Goal: Task Accomplishment & Management: Manage account settings

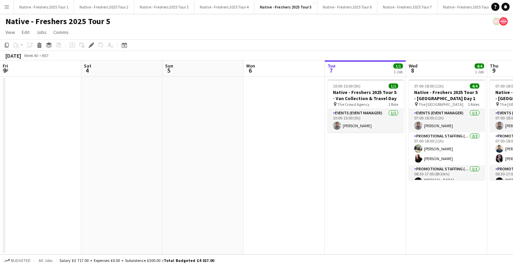
scroll to position [0, 234]
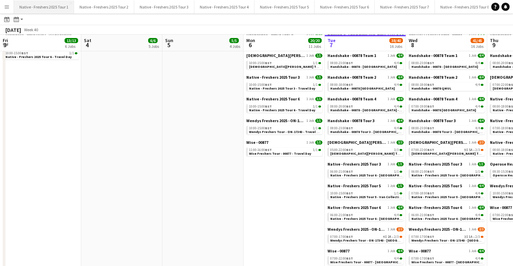
scroll to position [0, 178]
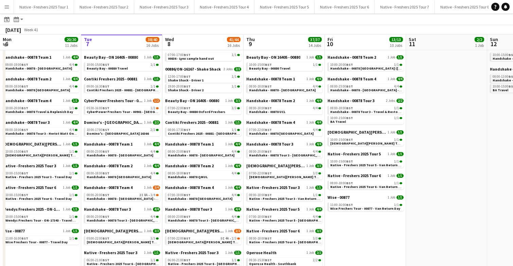
scroll to position [51, 0]
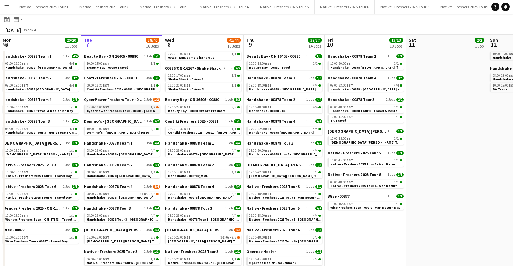
click at [130, 112] on span "CyberPower Freshers Tour - 00901 - [GEOGRAPHIC_DATA]" at bounding box center [133, 111] width 92 height 4
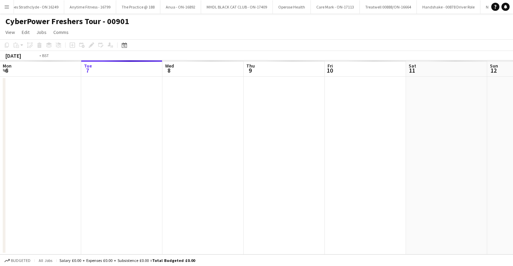
scroll to position [0, 234]
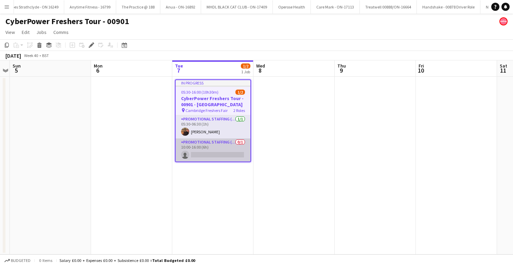
click at [215, 150] on app-card-role "Promotional Staffing (Brand Ambassadors) 0/1 10:00-16:00 (6h) single-neutral-ac…" at bounding box center [213, 150] width 75 height 23
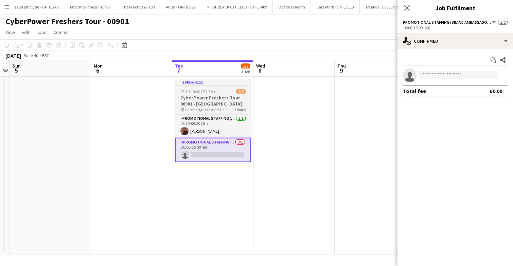
click at [226, 91] on div "05:30-16:00 (10h30m) 1/2" at bounding box center [213, 91] width 76 height 5
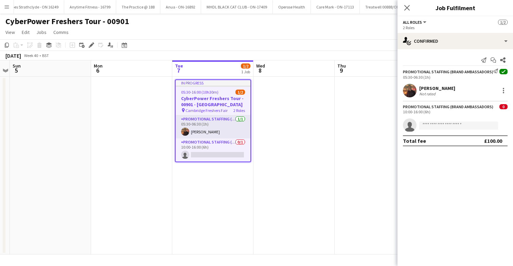
click at [226, 91] on div "05:30-16:00 (10h30m) 1/2" at bounding box center [213, 92] width 75 height 5
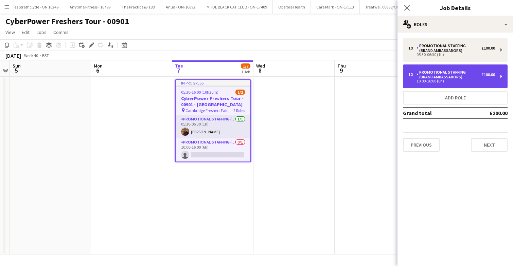
click at [471, 74] on div "Promotional Staffing (Brand Ambassadors)" at bounding box center [449, 75] width 65 height 10
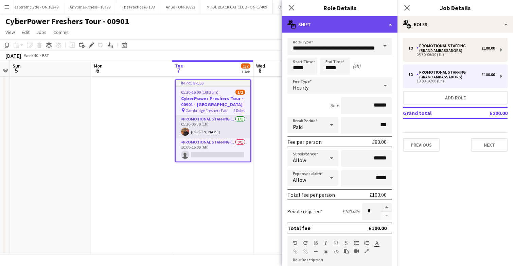
click at [366, 25] on div "multiple-actions-text Shift" at bounding box center [340, 24] width 116 height 16
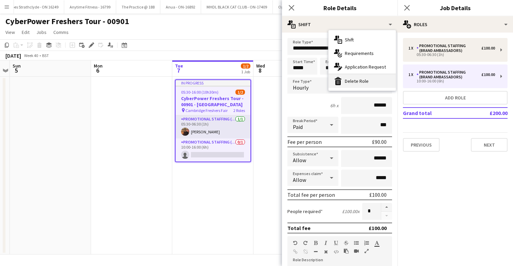
click at [364, 79] on div "bin-2 Delete Role" at bounding box center [362, 81] width 67 height 14
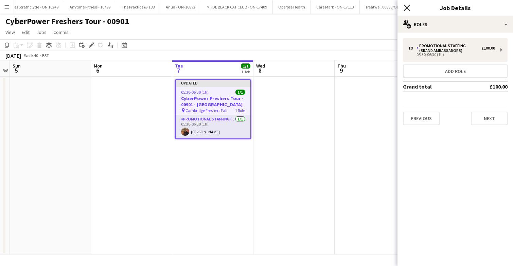
click at [407, 8] on icon at bounding box center [407, 7] width 6 height 6
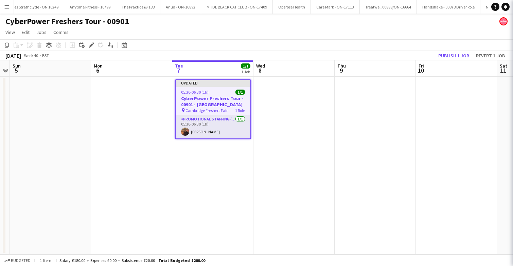
scroll to position [0, 234]
click at [304, 131] on app-date-cell at bounding box center [293, 166] width 81 height 178
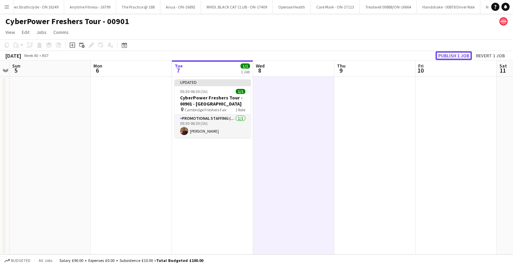
click at [451, 57] on button "Publish 1 job" at bounding box center [454, 55] width 36 height 9
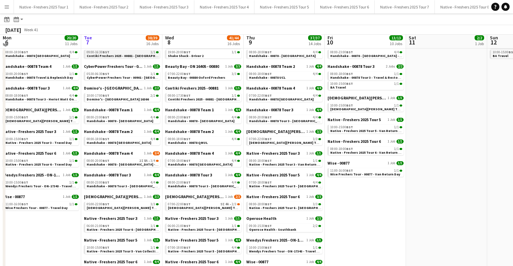
scroll to position [86, 0]
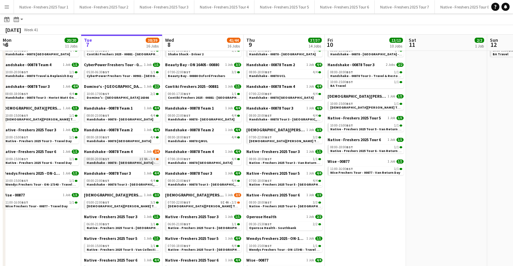
click at [127, 163] on span "Handshake - 00878 - [GEOGRAPHIC_DATA] - Onsite Day" at bounding box center [130, 163] width 87 height 4
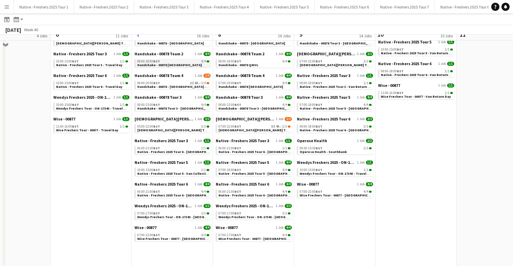
scroll to position [163, 0]
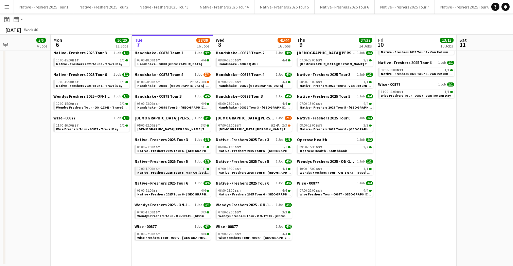
click at [182, 171] on span "Native - Freshers 2025 Tour 5 - Van Collection & Travel Day" at bounding box center [184, 173] width 94 height 4
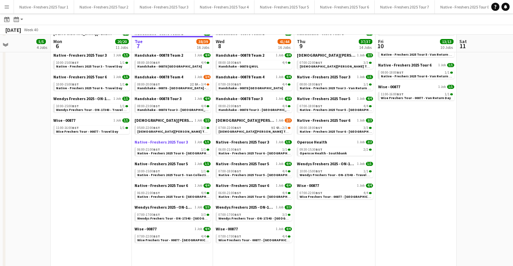
scroll to position [151, 0]
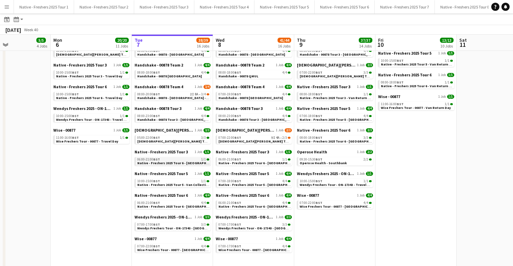
click at [178, 161] on span "Native - Freshers 2025 Tour 6 - University of Cambridge Day 1" at bounding box center [183, 163] width 92 height 4
click at [178, 206] on span "Native - Freshers 2025 Tour 6 - [GEOGRAPHIC_DATA] Day 1" at bounding box center [183, 207] width 92 height 4
click at [163, 183] on span "Native - Freshers 2025 Tour 5 - Van Collection & Travel Day" at bounding box center [184, 185] width 94 height 4
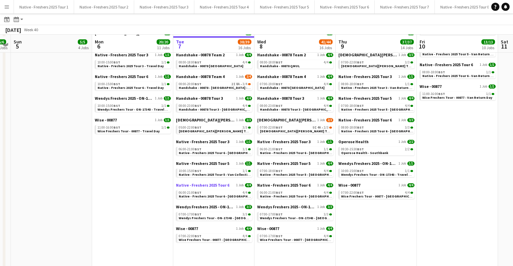
scroll to position [163, 0]
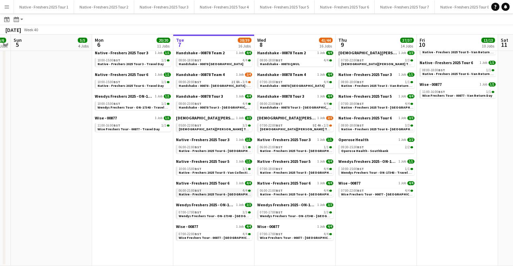
click at [221, 194] on span "Native - Freshers 2025 Tour 6 - University of Cambridge Day 1" at bounding box center [225, 194] width 92 height 4
click at [204, 85] on span "Handshake - 00878 - University of Birmingham - Onsite Day" at bounding box center [222, 86] width 87 height 4
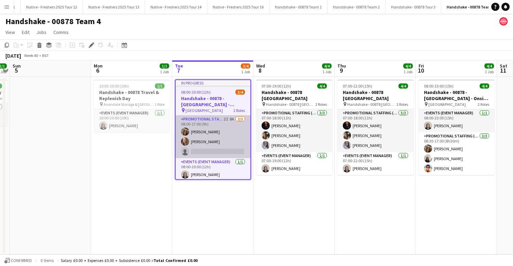
scroll to position [2, 0]
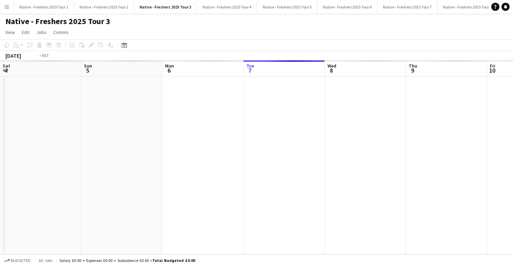
scroll to position [0, 234]
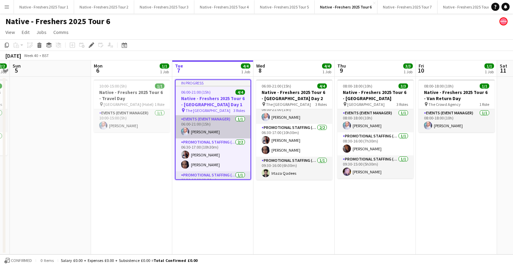
click at [210, 120] on app-card-role "Events (Event Manager) 1/1 06:00-21:00 (15h) david giffen" at bounding box center [213, 127] width 75 height 23
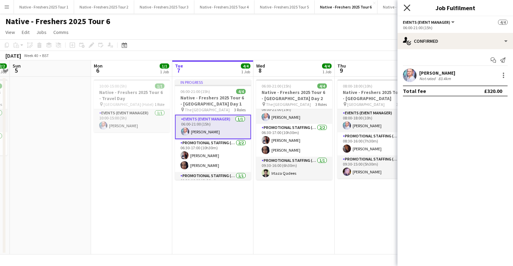
click at [408, 6] on icon at bounding box center [407, 7] width 6 height 6
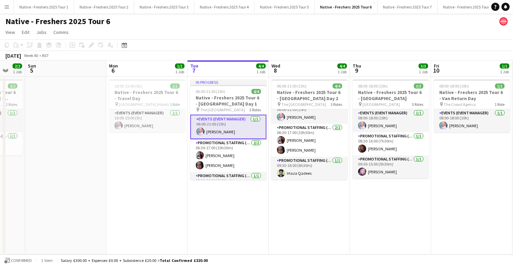
scroll to position [0, 206]
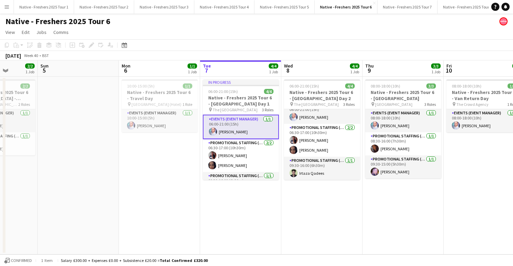
drag, startPoint x: 176, startPoint y: 150, endPoint x: 204, endPoint y: 149, distance: 28.2
click at [204, 150] on app-calendar-viewport "Thu 2 Fri 3 1/1 1 Job Sat 4 2/2 1 Job Sun 5 Mon 6 1/1 1 Job Tue 7 4/4 1 Job Wed…" at bounding box center [256, 157] width 513 height 194
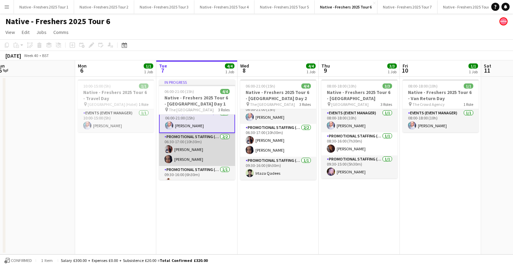
scroll to position [0, 0]
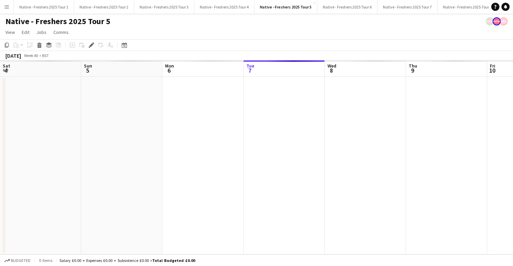
scroll to position [0, 234]
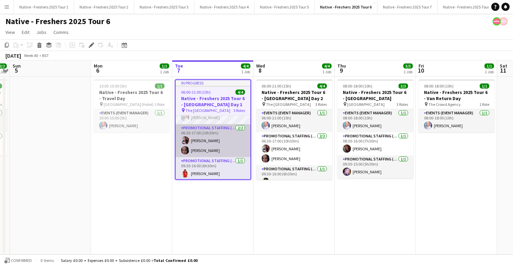
scroll to position [15, 0]
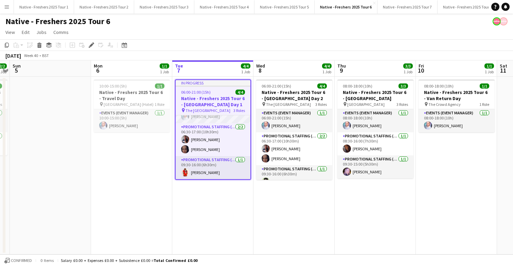
click at [219, 94] on div "06:00-21:00 (15h) 4/4" at bounding box center [213, 92] width 75 height 5
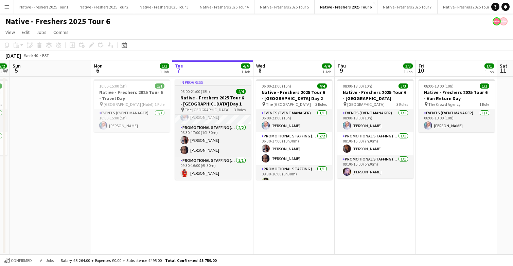
click at [219, 95] on h3 "Native - Freshers 2025 Tour 6 - [GEOGRAPHIC_DATA] Day 1" at bounding box center [213, 101] width 76 height 12
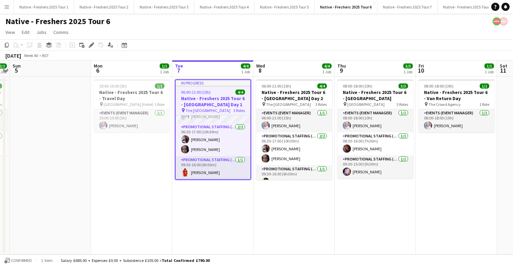
click at [222, 100] on h3 "Native - Freshers 2025 Tour 6 - [GEOGRAPHIC_DATA] Day 1" at bounding box center [213, 101] width 75 height 12
click at [141, 147] on app-date-cell "10:00-15:00 (5h) 1/1 Native - Freshers 2025 Tour 6 - Travel Day pin Cambridge (…" at bounding box center [131, 166] width 81 height 178
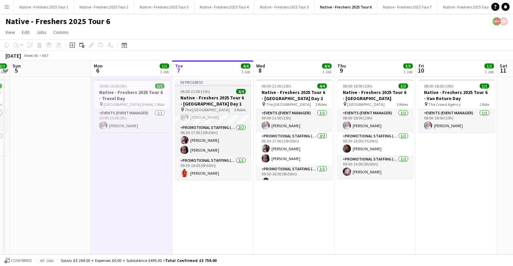
click at [212, 85] on div "In progress" at bounding box center [213, 82] width 76 height 5
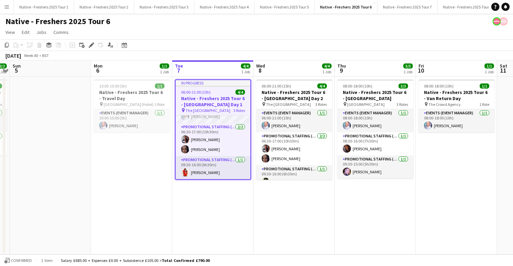
click at [212, 85] on div "In progress" at bounding box center [213, 82] width 75 height 5
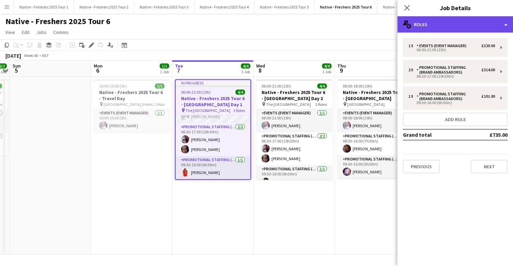
click at [473, 27] on div "multiple-users-add Roles" at bounding box center [456, 24] width 116 height 16
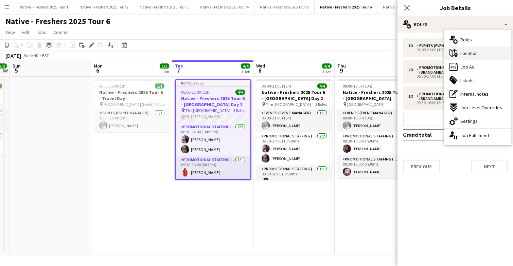
click at [474, 51] on span "Location" at bounding box center [468, 53] width 17 height 6
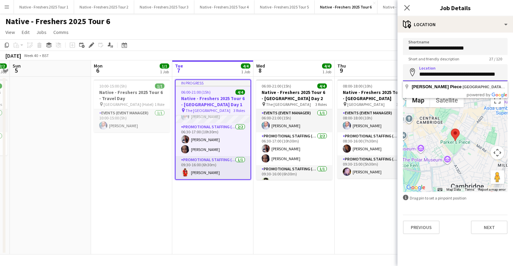
scroll to position [0, 5]
drag, startPoint x: 420, startPoint y: 76, endPoint x: 511, endPoint y: 70, distance: 91.2
click at [511, 70] on form "**********" at bounding box center [456, 136] width 116 height 196
click at [479, 49] on input "**********" at bounding box center [455, 46] width 105 height 17
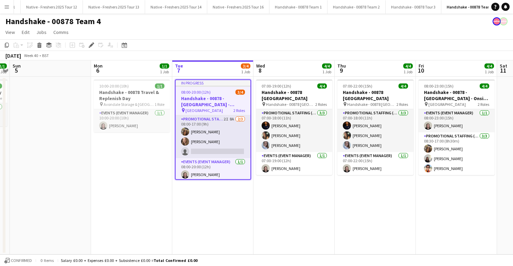
click at [221, 94] on div "08:00-20:00 (12h) 3/4" at bounding box center [213, 92] width 75 height 5
click at [279, 180] on app-date-cell "07:00-19:00 (12h) 4/4 Handshake - 00878 Oxford pin Handshake - 00878 Oxford 2 R…" at bounding box center [293, 166] width 81 height 178
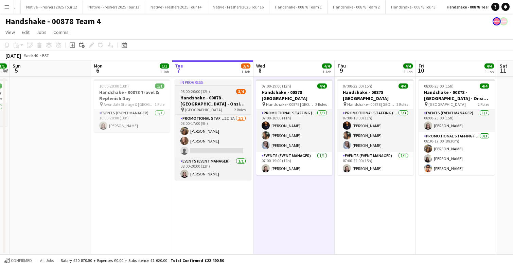
click at [225, 95] on h3 "Handshake - 00878 - University of Birmingham - Onsite Day" at bounding box center [213, 101] width 76 height 12
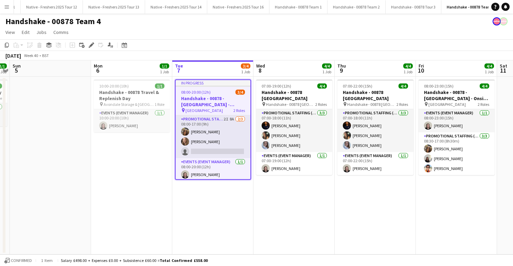
click at [225, 95] on h3 "Handshake - 00878 - University of Birmingham - Onsite Day" at bounding box center [213, 101] width 75 height 12
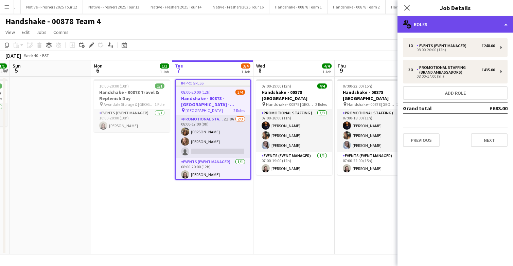
click at [456, 31] on div "multiple-users-add Roles" at bounding box center [456, 24] width 116 height 16
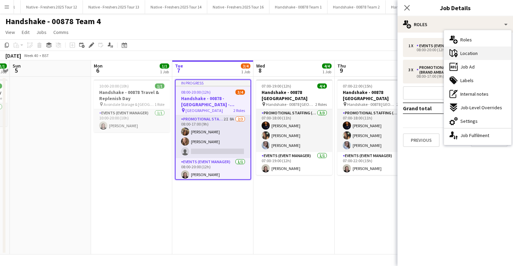
click at [467, 50] on span "Location" at bounding box center [468, 53] width 17 height 6
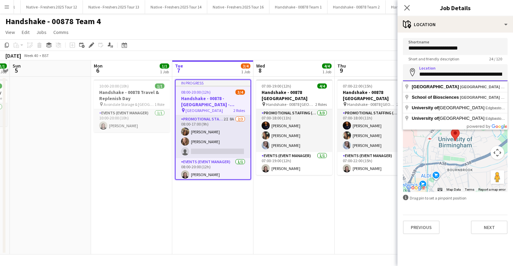
scroll to position [0, 33]
drag, startPoint x: 419, startPoint y: 73, endPoint x: 512, endPoint y: 73, distance: 93.4
click at [512, 71] on form "**********" at bounding box center [456, 136] width 116 height 196
click at [473, 74] on input "**********" at bounding box center [455, 72] width 105 height 17
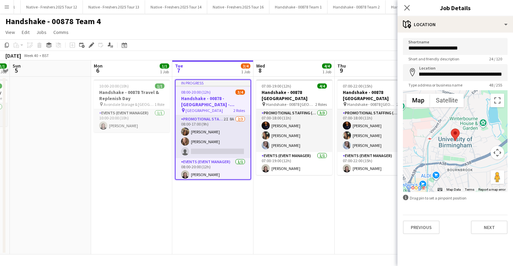
scroll to position [0, 0]
click at [451, 151] on div at bounding box center [455, 141] width 105 height 102
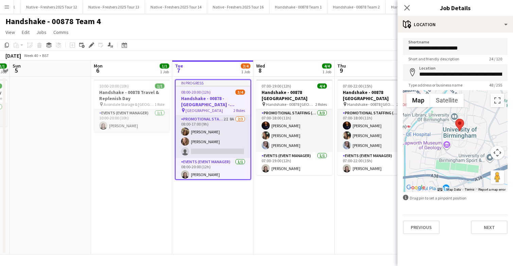
click at [441, 133] on div at bounding box center [455, 141] width 105 height 102
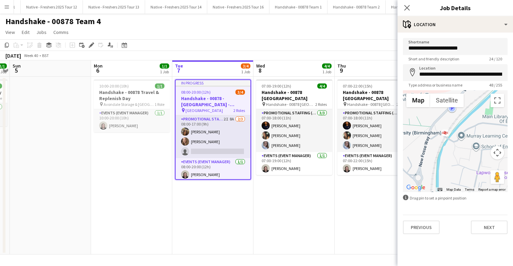
drag, startPoint x: 431, startPoint y: 129, endPoint x: 500, endPoint y: 143, distance: 70.2
click at [500, 143] on div at bounding box center [455, 141] width 105 height 102
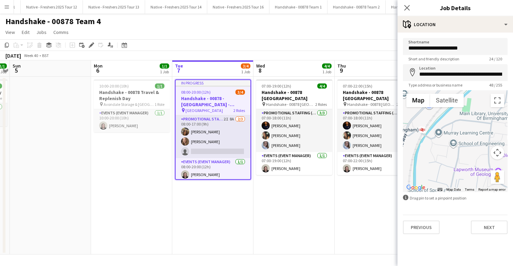
drag, startPoint x: 457, startPoint y: 146, endPoint x: 436, endPoint y: 143, distance: 21.4
click at [436, 143] on div at bounding box center [455, 141] width 105 height 102
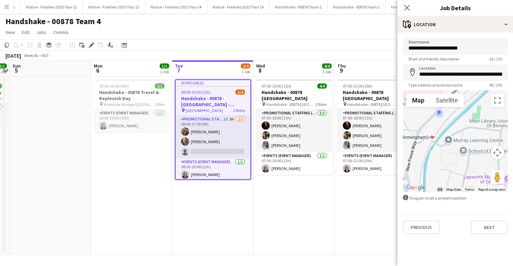
drag, startPoint x: 450, startPoint y: 126, endPoint x: 459, endPoint y: 134, distance: 11.8
click at [459, 134] on div at bounding box center [455, 141] width 105 height 102
click at [432, 137] on div at bounding box center [455, 141] width 105 height 102
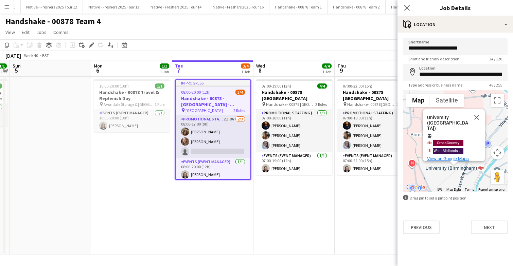
click at [445, 156] on span "View on Google Maps" at bounding box center [448, 158] width 42 height 5
click at [407, 7] on icon at bounding box center [407, 7] width 6 height 6
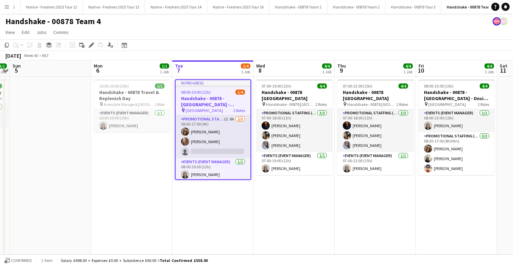
click at [227, 97] on h3 "Handshake - 00878 - [GEOGRAPHIC_DATA] - Onsite Day" at bounding box center [213, 101] width 75 height 12
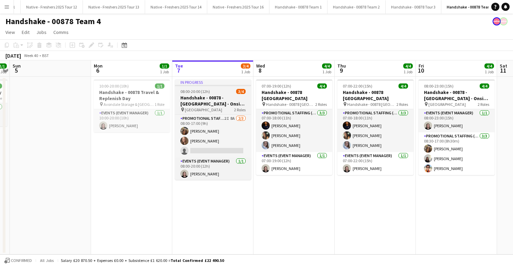
click at [227, 97] on h3 "Handshake - 00878 - [GEOGRAPHIC_DATA] - Onsite Day" at bounding box center [213, 101] width 76 height 12
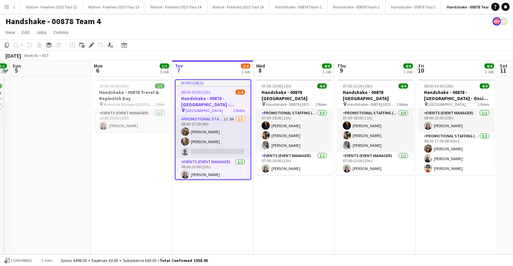
click at [276, 203] on app-date-cell "07:00-19:00 (12h) 4/4 Handshake - 00878 Oxford pin Handshake - 00878 Oxford 2 R…" at bounding box center [293, 166] width 81 height 178
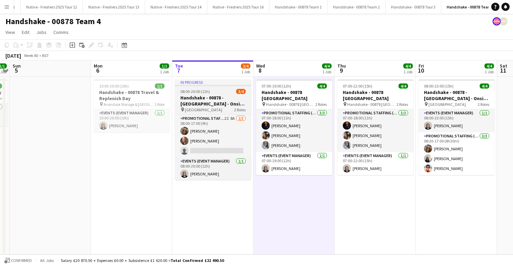
click at [233, 100] on h3 "Handshake - 00878 - [GEOGRAPHIC_DATA] - Onsite Day" at bounding box center [213, 101] width 76 height 12
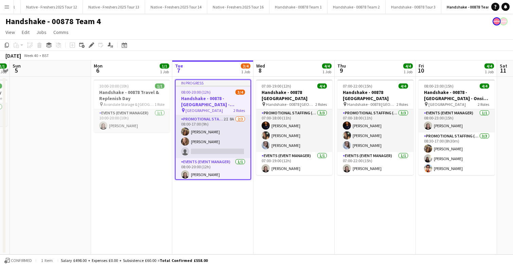
click at [233, 100] on h3 "Handshake - 00878 - University of Birmingham - Onsite Day" at bounding box center [213, 101] width 75 height 12
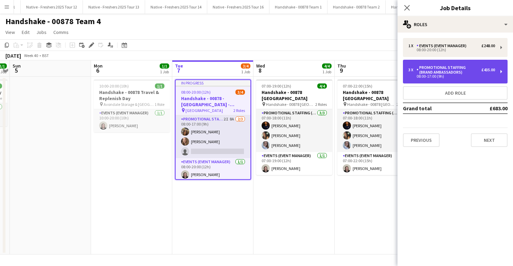
click at [465, 73] on div "Promotional Staffing (Brand Ambassadors)" at bounding box center [449, 70] width 65 height 10
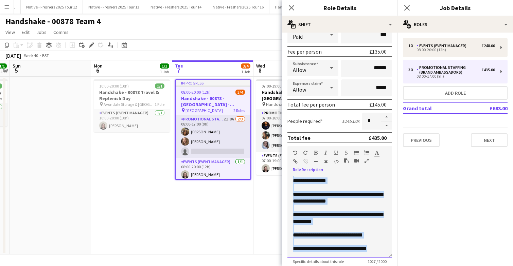
scroll to position [194, 0]
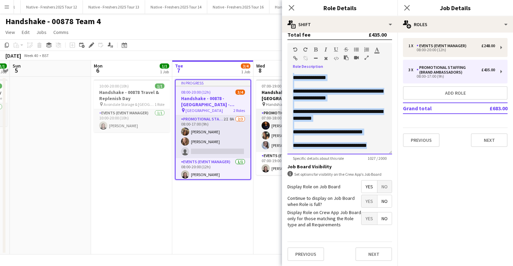
drag, startPoint x: 292, startPoint y: 180, endPoint x: 387, endPoint y: 144, distance: 102.3
click at [387, 144] on div "**********" at bounding box center [339, 114] width 105 height 82
copy div "**********"
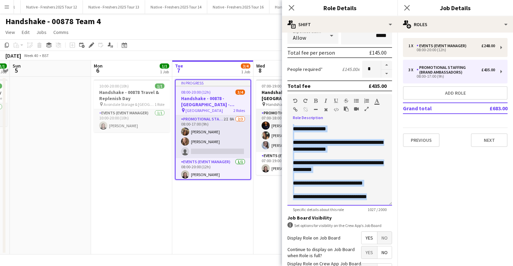
scroll to position [79, 0]
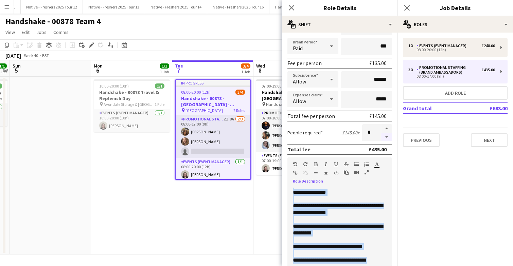
click at [387, 137] on button "button" at bounding box center [386, 137] width 11 height 8
type input "*"
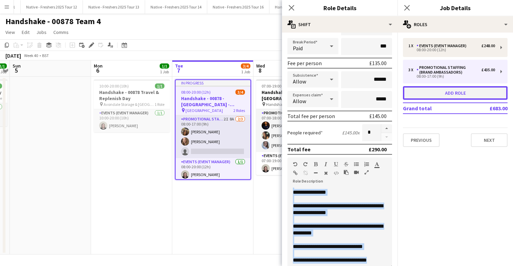
click at [437, 94] on button "Add role" at bounding box center [455, 93] width 105 height 14
type input "*********"
type input "*****"
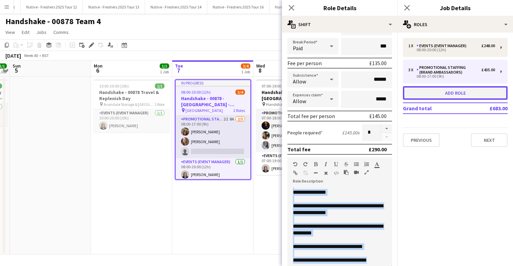
type input "*****"
type input "*"
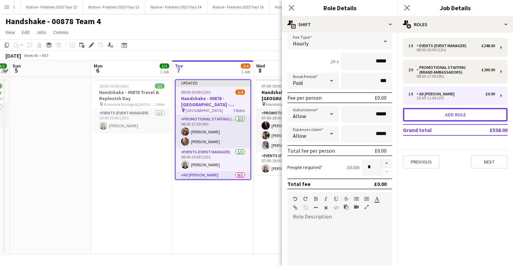
scroll to position [0, 0]
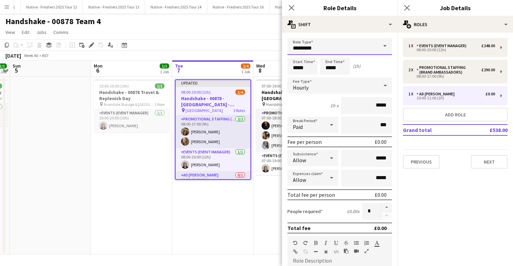
click at [358, 46] on input "*********" at bounding box center [339, 46] width 105 height 17
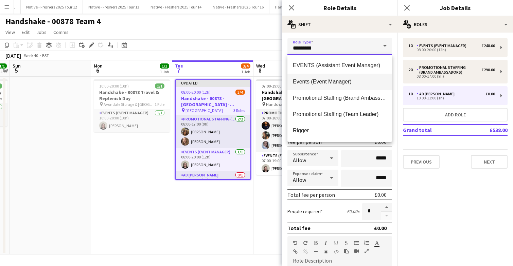
scroll to position [52, 0]
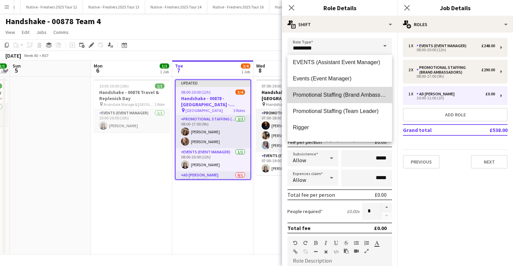
click at [347, 98] on span "Promotional Staffing (Brand Ambassadors)" at bounding box center [340, 95] width 94 height 6
type input "**********"
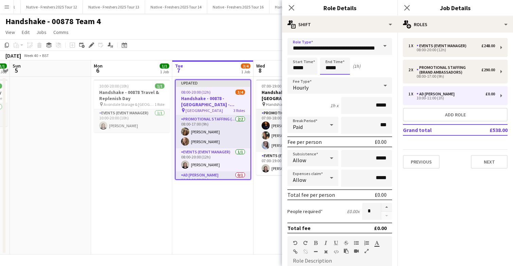
scroll to position [0, 0]
click at [344, 70] on input "*****" at bounding box center [335, 66] width 30 height 17
click at [329, 53] on div at bounding box center [328, 54] width 14 height 7
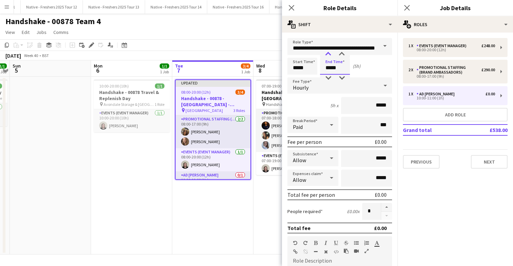
click at [329, 53] on div at bounding box center [328, 54] width 14 height 7
type input "*****"
click at [329, 53] on div at bounding box center [328, 54] width 14 height 7
click at [388, 106] on input "*****" at bounding box center [366, 105] width 51 height 17
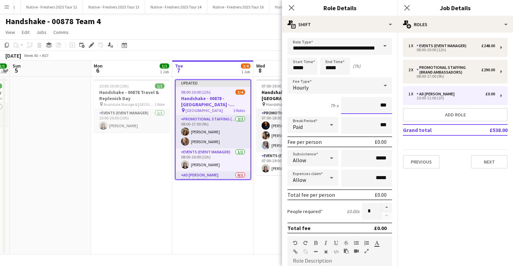
type input "**"
type input "******"
click at [378, 158] on input "*****" at bounding box center [366, 158] width 51 height 17
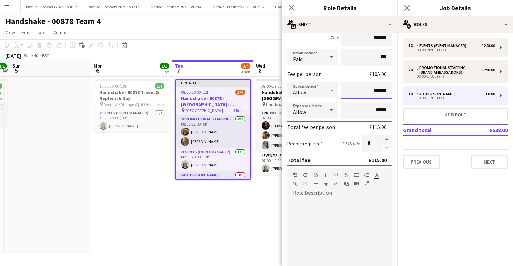
scroll to position [75, 0]
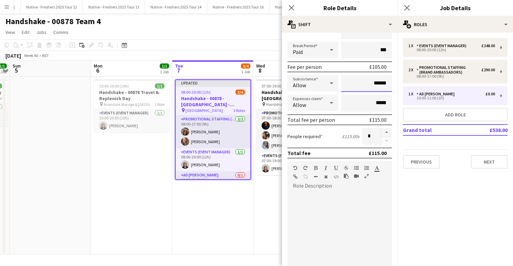
type input "******"
click at [328, 217] on div at bounding box center [339, 233] width 105 height 82
paste div
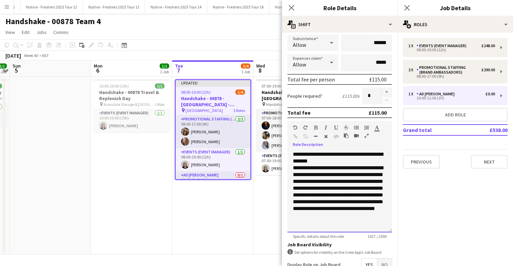
scroll to position [194, 0]
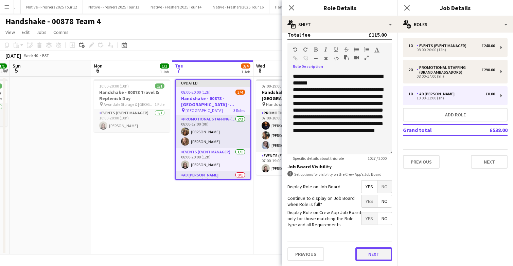
click at [372, 254] on button "Next" at bounding box center [373, 255] width 37 height 14
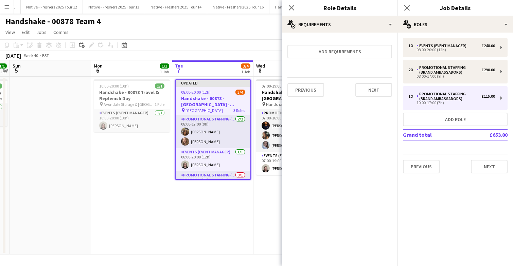
scroll to position [0, 0]
click at [370, 86] on button "Next" at bounding box center [373, 90] width 37 height 14
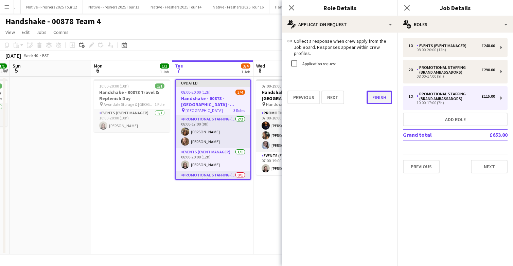
click at [383, 91] on button "Finish" at bounding box center [379, 98] width 25 height 14
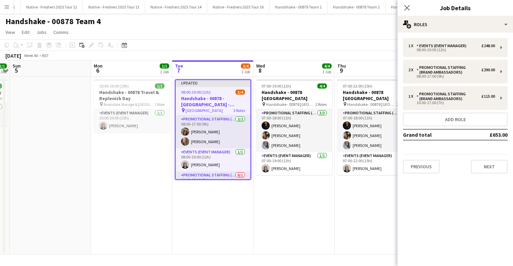
click at [305, 207] on app-date-cell "07:00-19:00 (12h) 4/4 Handshake - 00878 Oxford pin Handshake - 00878 Oxford 2 R…" at bounding box center [293, 166] width 81 height 178
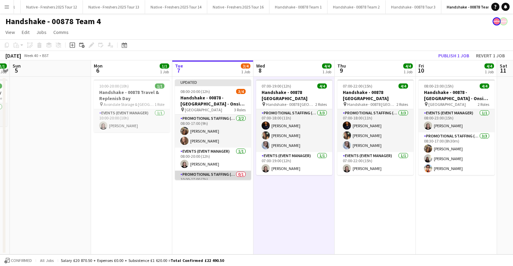
scroll to position [14, 0]
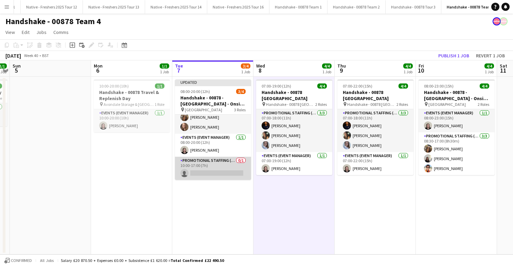
click at [212, 171] on app-card-role "Promotional Staffing (Brand Ambassadors) 0/1 10:00-17:00 (7h) single-neutral-ac…" at bounding box center [213, 168] width 76 height 23
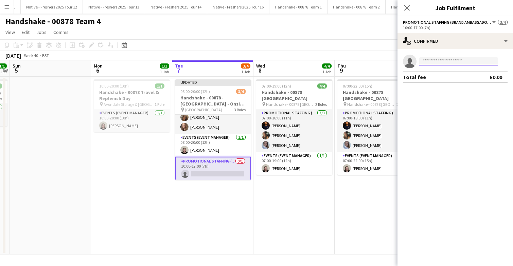
click at [434, 60] on input at bounding box center [458, 61] width 79 height 8
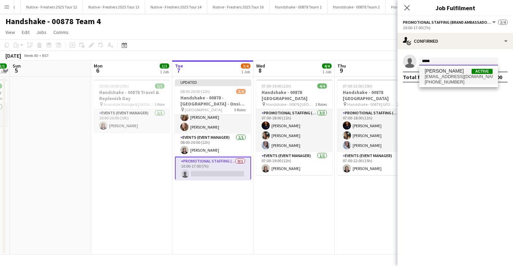
type input "*****"
click at [455, 72] on span "Vandana sookmin Runjeet" at bounding box center [444, 71] width 39 height 6
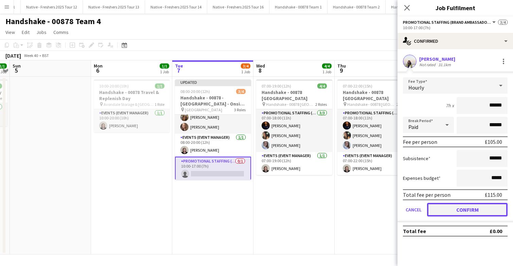
click at [460, 210] on button "Confirm" at bounding box center [467, 210] width 81 height 14
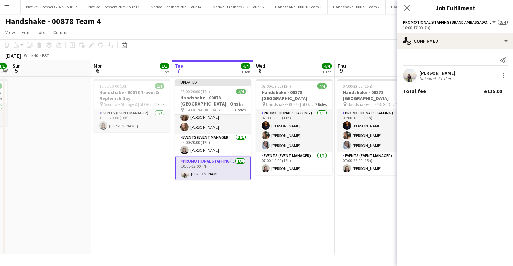
click at [368, 192] on app-date-cell "07:00-22:00 (15h) 4/4 Handshake - 00878 Oxford pin Handshake - 00878 Oxford 2 R…" at bounding box center [375, 166] width 81 height 178
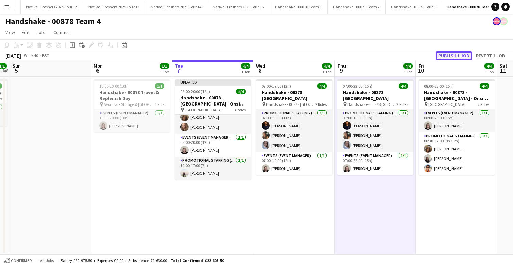
click at [452, 56] on button "Publish 1 job" at bounding box center [454, 55] width 36 height 9
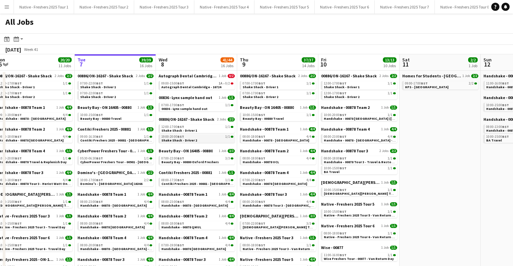
scroll to position [0, 171]
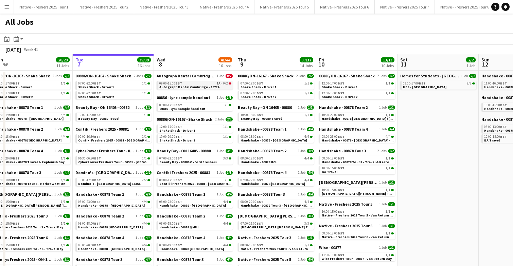
click at [202, 87] on span "Autograph Dental Cambridge - 16724" at bounding box center [189, 87] width 60 height 4
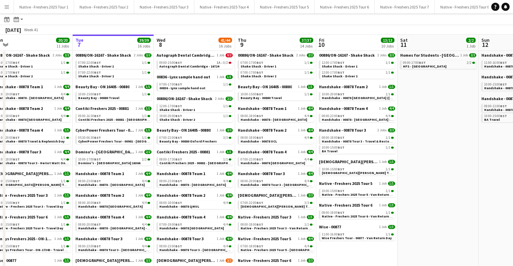
scroll to position [19, 0]
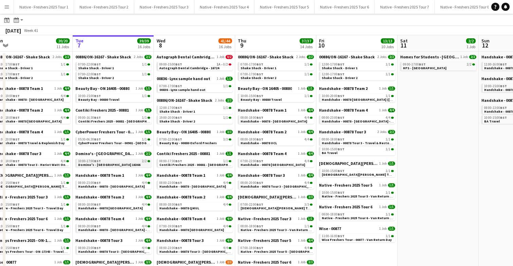
click at [123, 161] on div "10:00-17:00 BST 2/2" at bounding box center [114, 161] width 72 height 3
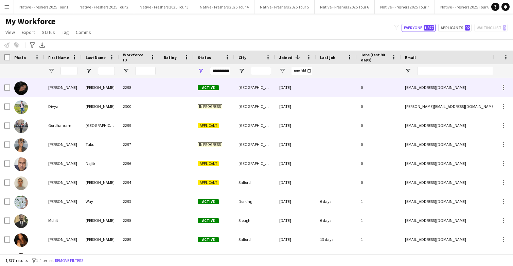
click at [70, 87] on div "Anny" at bounding box center [62, 87] width 37 height 19
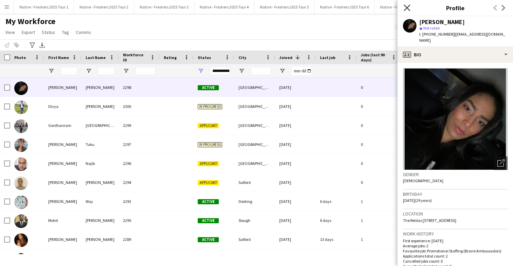
click at [407, 8] on icon at bounding box center [407, 7] width 6 height 6
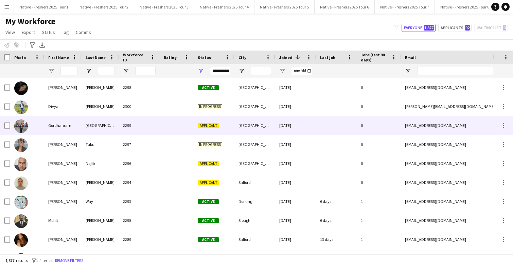
click at [151, 123] on div "2299" at bounding box center [139, 125] width 41 height 19
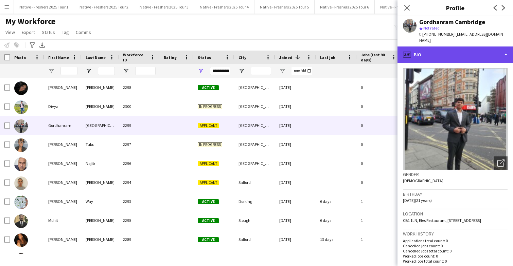
click at [468, 50] on div "profile Bio" at bounding box center [456, 55] width 116 height 16
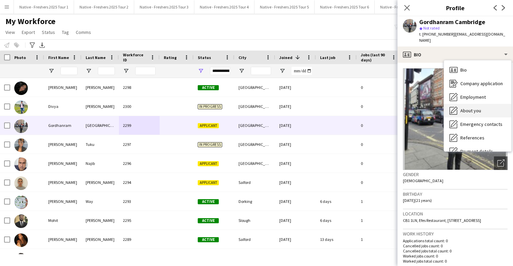
click at [471, 108] on span "About you" at bounding box center [470, 111] width 21 height 6
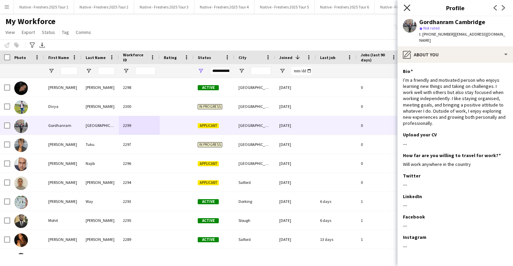
click at [406, 7] on icon at bounding box center [407, 7] width 6 height 6
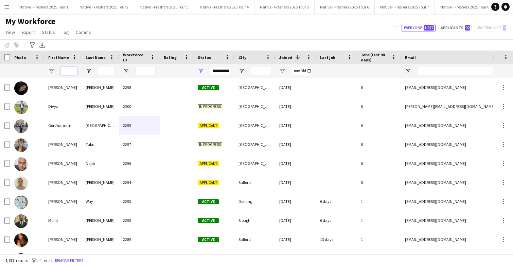
click at [65, 72] on input "First Name Filter Input" at bounding box center [68, 71] width 17 height 8
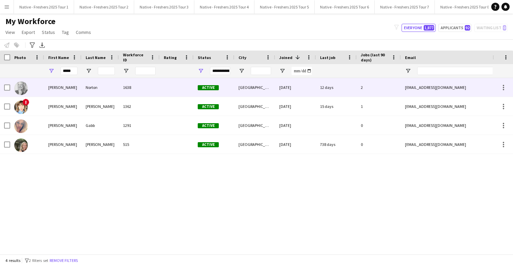
click at [76, 88] on div "Elizabeth" at bounding box center [62, 87] width 37 height 19
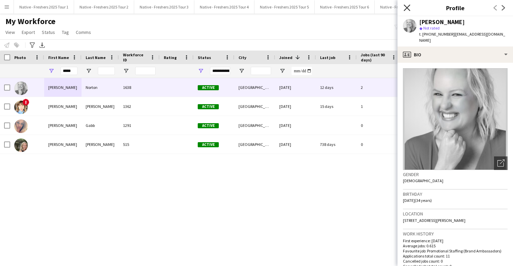
click at [407, 9] on icon "Close pop-in" at bounding box center [407, 7] width 6 height 6
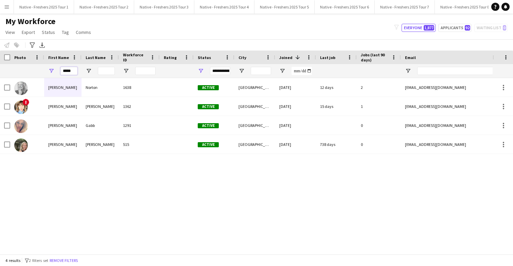
click at [74, 70] on input "*****" at bounding box center [68, 71] width 17 height 8
type input "*"
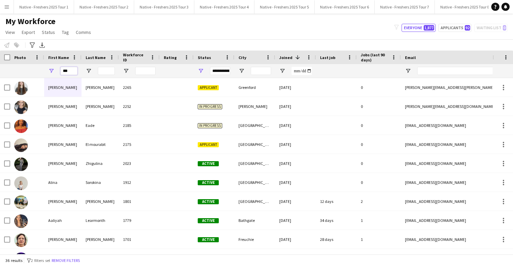
type input "***"
click at [104, 73] on input "Last Name Filter Input" at bounding box center [106, 71] width 17 height 8
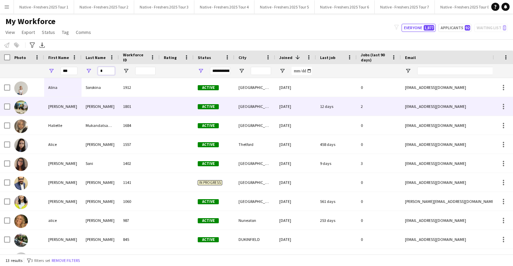
type input "*"
click at [109, 111] on div "Saroosh" at bounding box center [100, 106] width 37 height 19
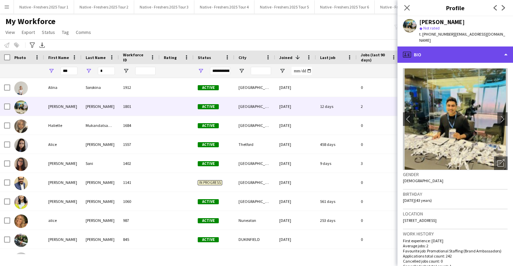
click at [466, 51] on div "profile Bio" at bounding box center [456, 55] width 116 height 16
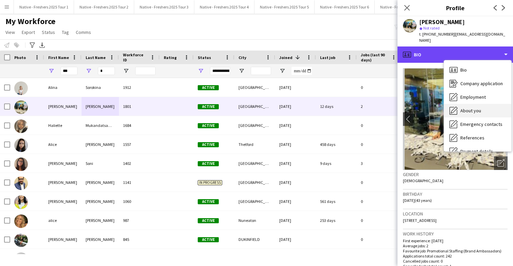
scroll to position [64, 0]
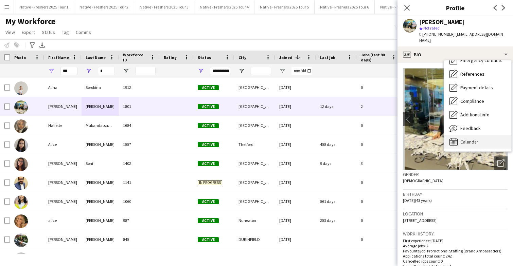
click at [473, 139] on span "Calendar" at bounding box center [469, 142] width 18 height 6
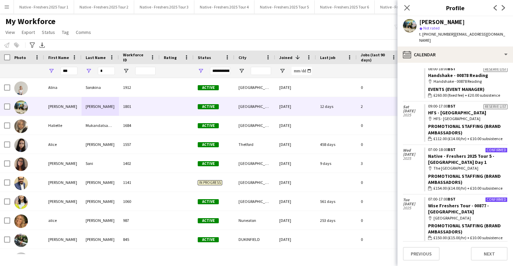
scroll to position [1360, 0]
click at [73, 71] on input "***" at bounding box center [68, 71] width 17 height 8
type input "*"
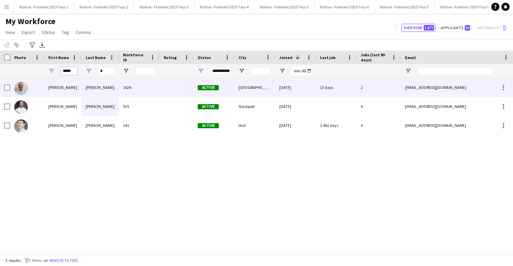
type input "*****"
click at [75, 88] on div "James" at bounding box center [62, 87] width 37 height 19
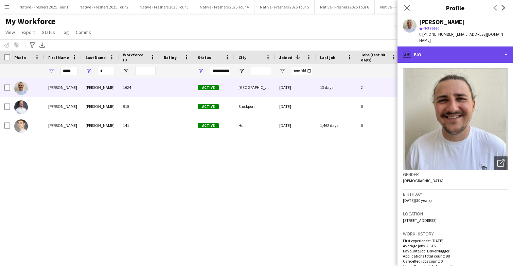
click at [452, 57] on div "profile Bio" at bounding box center [456, 55] width 116 height 16
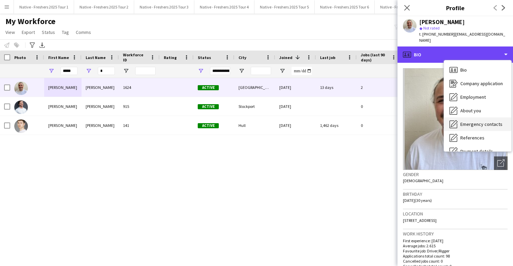
scroll to position [64, 0]
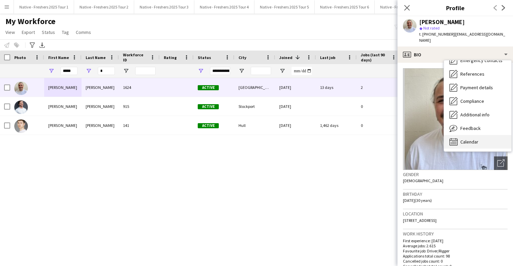
click at [473, 141] on span "Calendar" at bounding box center [469, 142] width 18 height 6
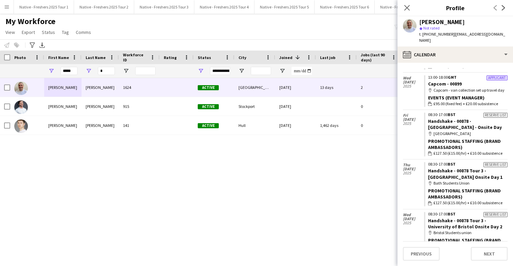
scroll to position [51, 0]
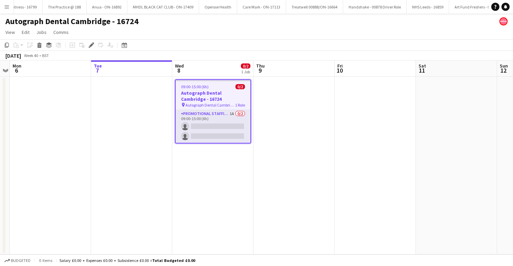
click at [221, 87] on div "09:00-15:00 (6h) 0/2" at bounding box center [213, 86] width 75 height 5
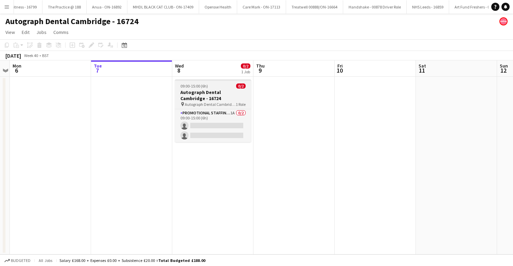
click at [221, 87] on div "09:00-15:00 (6h) 0/2" at bounding box center [213, 86] width 76 height 5
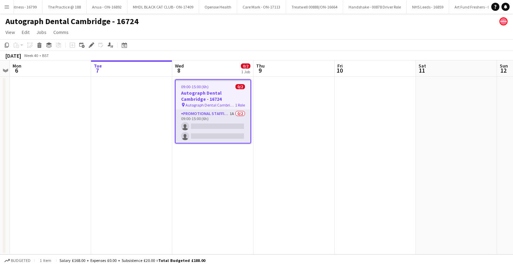
click at [295, 128] on app-date-cell at bounding box center [293, 166] width 81 height 178
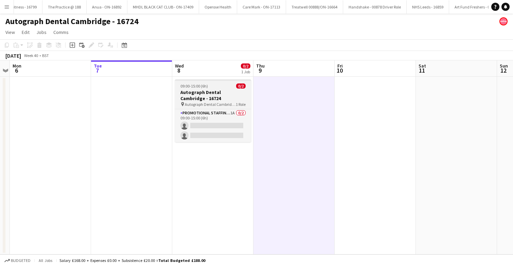
click at [219, 96] on h3 "Autograph Dental Cambridge - 16724" at bounding box center [213, 95] width 76 height 12
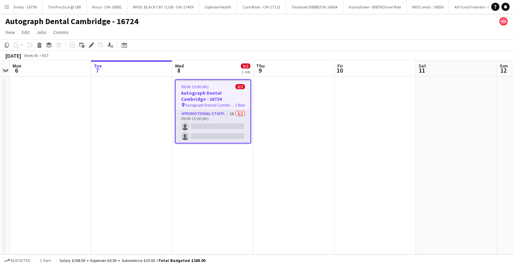
click at [219, 96] on h3 "Autograph Dental Cambridge - 16724" at bounding box center [213, 96] width 75 height 12
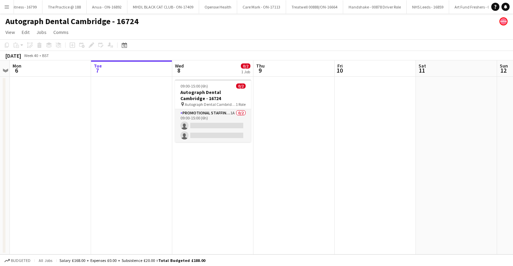
click at [318, 105] on app-date-cell at bounding box center [293, 166] width 81 height 178
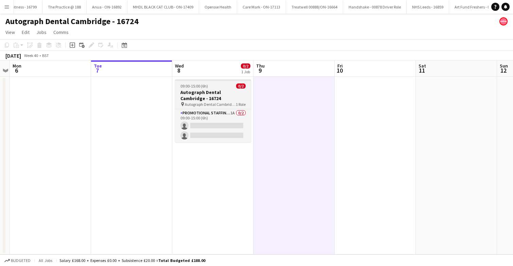
click at [227, 94] on h3 "Autograph Dental Cambridge - 16724" at bounding box center [213, 95] width 76 height 12
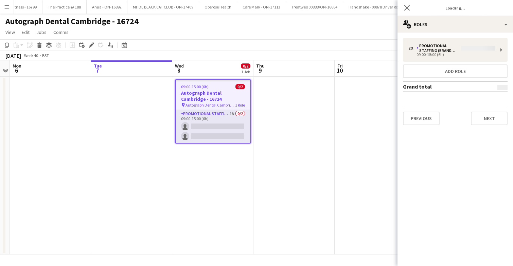
type input "**********"
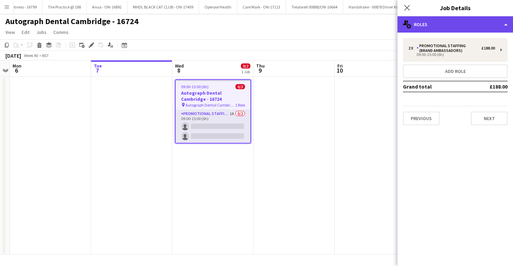
click at [454, 30] on div "multiple-users-add Roles" at bounding box center [456, 24] width 116 height 16
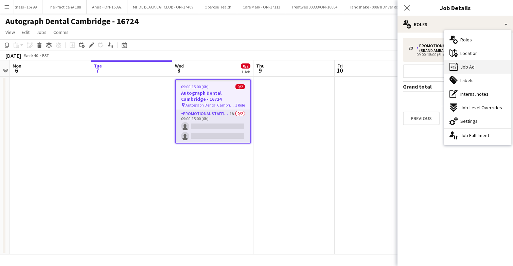
click at [475, 67] on div "ads-window Job Ad" at bounding box center [477, 67] width 67 height 14
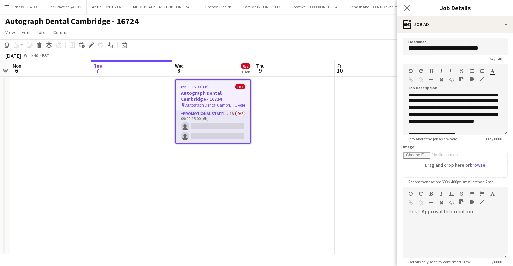
scroll to position [88, 0]
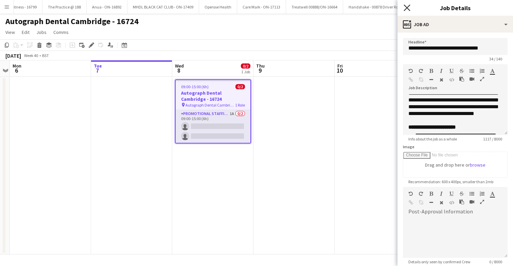
click at [410, 10] on icon "Close pop-in" at bounding box center [407, 7] width 6 height 6
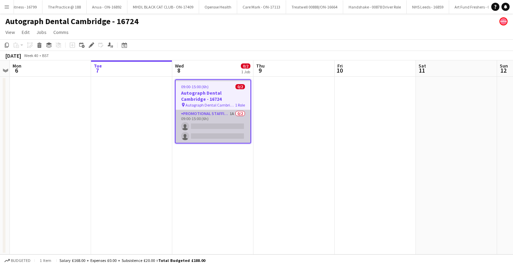
click at [222, 132] on app-card-role "Promotional Staffing (Brand Ambassadors) 1A 0/2 09:00-15:00 (6h) single-neutral…" at bounding box center [213, 126] width 75 height 33
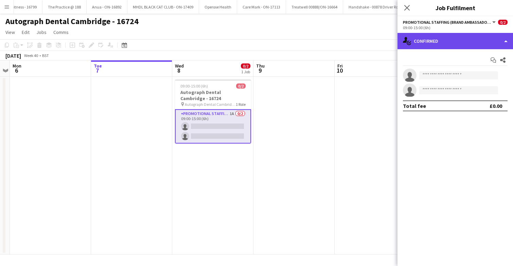
click at [465, 41] on div "single-neutral-actions-check-2 Confirmed" at bounding box center [456, 41] width 116 height 16
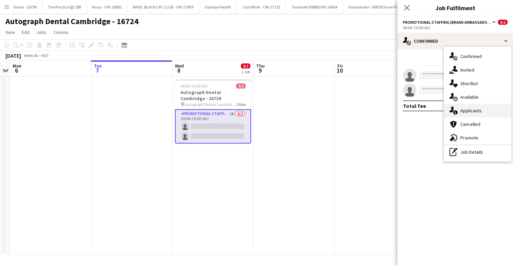
click at [472, 109] on span "Applicants" at bounding box center [470, 111] width 21 height 6
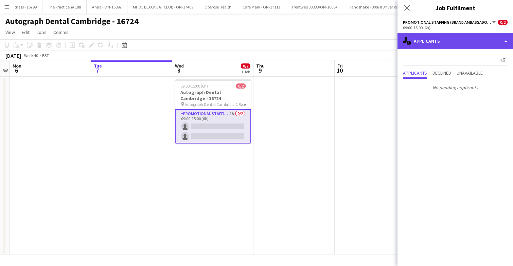
click at [442, 36] on div "single-neutral-actions-information Applicants" at bounding box center [456, 41] width 116 height 16
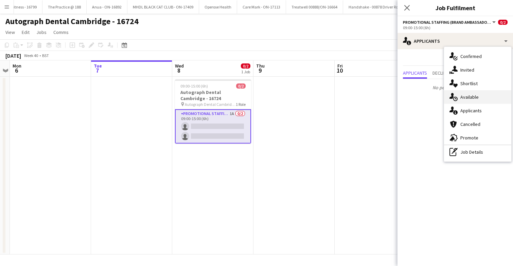
click at [477, 100] on span "Available" at bounding box center [469, 97] width 18 height 6
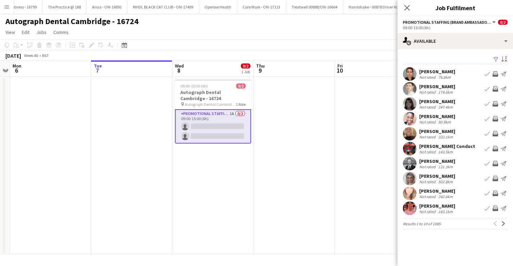
click at [496, 58] on app-icon "Filter" at bounding box center [495, 59] width 5 height 6
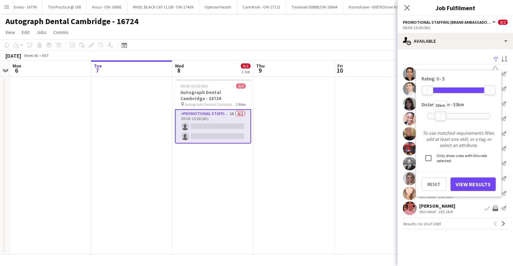
drag, startPoint x: 490, startPoint y: 115, endPoint x: 440, endPoint y: 115, distance: 49.3
click at [440, 115] on div at bounding box center [440, 116] width 11 height 9
click at [468, 185] on button "View Results" at bounding box center [473, 185] width 45 height 14
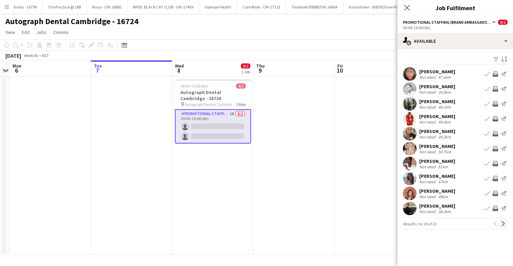
click at [504, 221] on button "Next" at bounding box center [504, 224] width 8 height 8
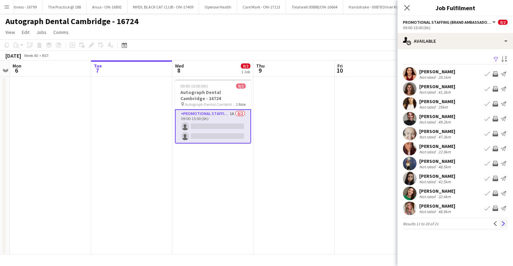
click at [505, 225] on app-icon "Next" at bounding box center [503, 224] width 5 height 5
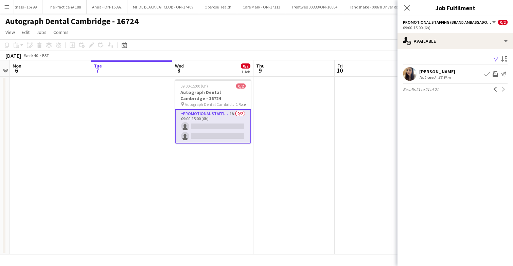
click at [411, 70] on app-user-avatar at bounding box center [410, 74] width 14 height 14
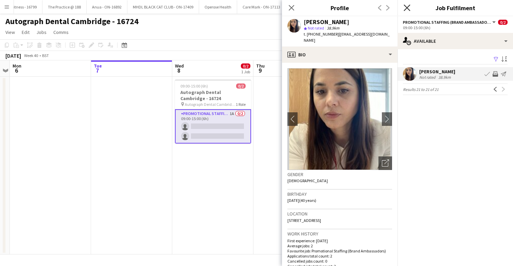
click at [408, 9] on icon at bounding box center [407, 7] width 6 height 6
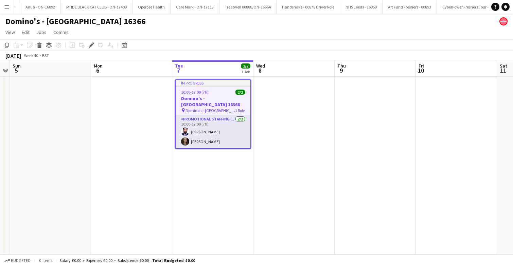
click at [219, 93] on div "10:00-17:00 (7h) 2/2" at bounding box center [213, 92] width 75 height 5
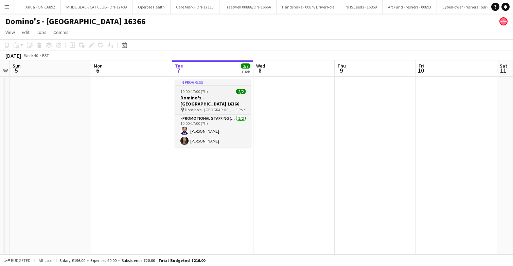
click at [219, 96] on h3 "Domino's - [GEOGRAPHIC_DATA] 16366" at bounding box center [213, 101] width 76 height 12
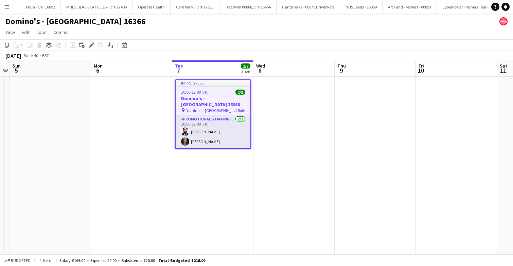
click at [268, 97] on app-date-cell at bounding box center [293, 166] width 81 height 178
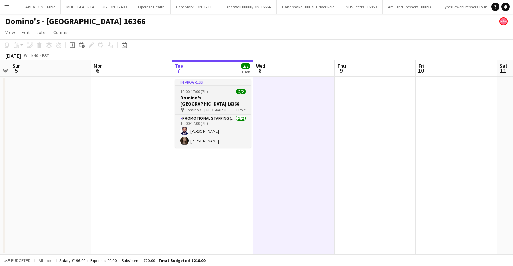
click at [218, 91] on div "10:00-17:00 (7h) 2/2" at bounding box center [213, 91] width 76 height 5
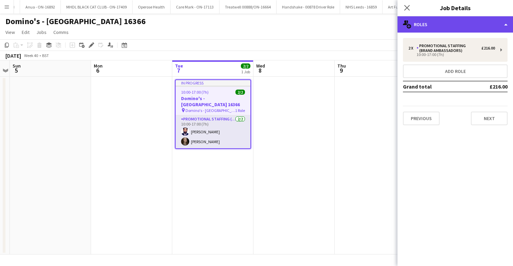
click at [451, 29] on div "multiple-users-add Roles" at bounding box center [456, 24] width 116 height 16
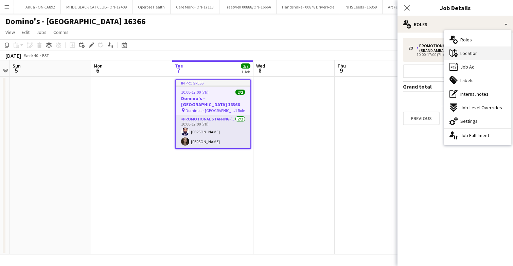
click at [473, 56] on span "Location" at bounding box center [468, 53] width 17 height 6
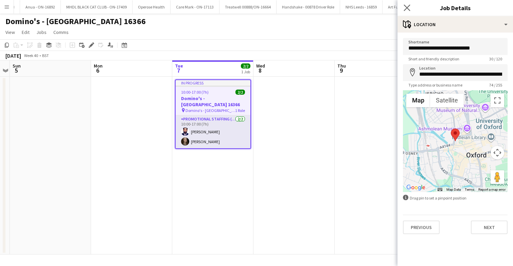
click at [411, 9] on app-icon "Close pop-in" at bounding box center [407, 8] width 10 height 10
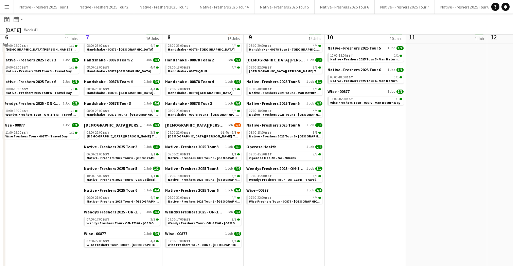
scroll to position [163, 0]
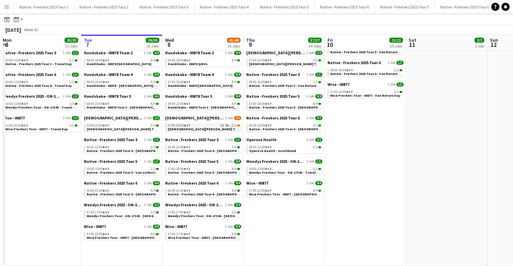
click at [214, 128] on span "[DEMOGRAPHIC_DATA][PERSON_NAME] Tour 1 - 00848 - [GEOGRAPHIC_DATA]" at bounding box center [229, 129] width 123 height 4
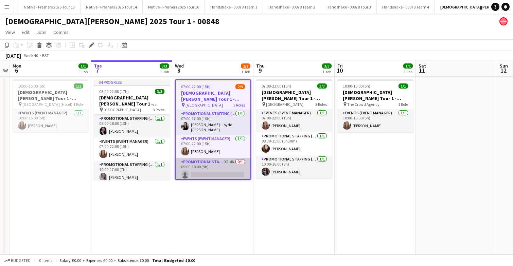
scroll to position [0, 725]
click at [226, 172] on app-card-role "Promotional Staffing (Brand Ambassadors) 9I 4A 0/1 09:00-18:00 (9h) single-neut…" at bounding box center [213, 169] width 75 height 23
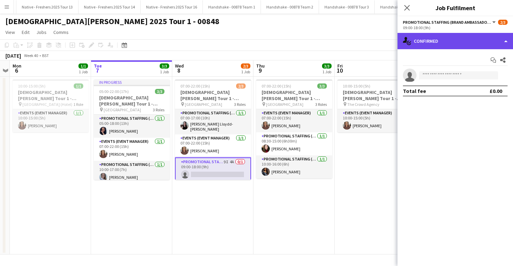
click at [459, 44] on div "single-neutral-actions-check-2 Confirmed" at bounding box center [456, 41] width 116 height 16
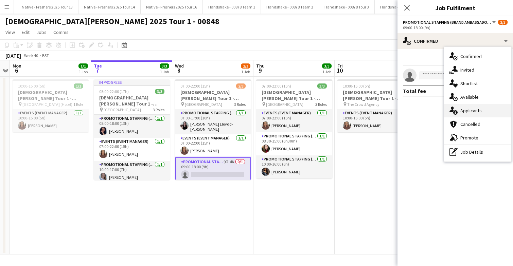
click at [474, 110] on span "Applicants" at bounding box center [470, 111] width 21 height 6
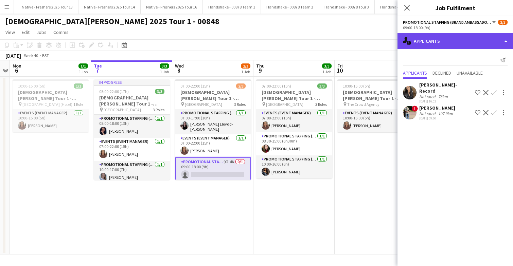
click at [470, 40] on div "single-neutral-actions-information Applicants" at bounding box center [456, 41] width 116 height 16
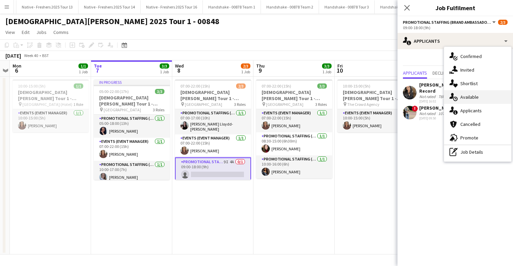
click at [480, 99] on div "single-neutral-actions-upload Available" at bounding box center [477, 97] width 67 height 14
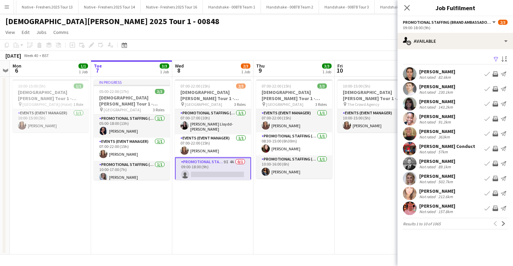
click at [494, 61] on app-icon "Filter" at bounding box center [495, 59] width 5 height 6
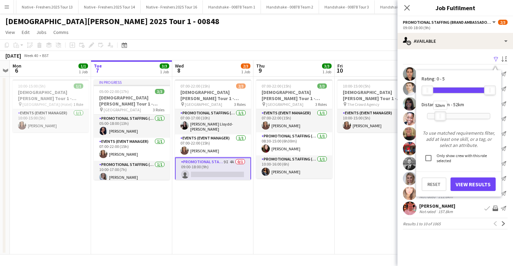
drag, startPoint x: 490, startPoint y: 115, endPoint x: 440, endPoint y: 116, distance: 49.6
click at [440, 116] on div at bounding box center [440, 116] width 11 height 9
click at [467, 188] on button "View Results" at bounding box center [473, 185] width 45 height 14
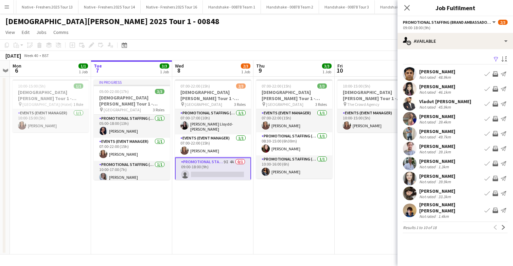
click at [408, 118] on app-user-avatar at bounding box center [410, 119] width 14 height 14
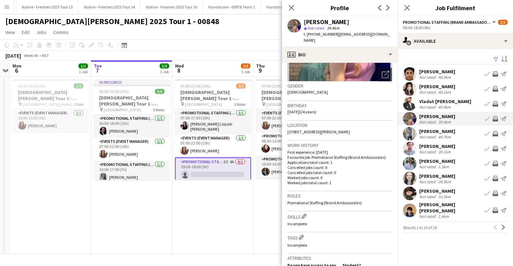
scroll to position [0, 0]
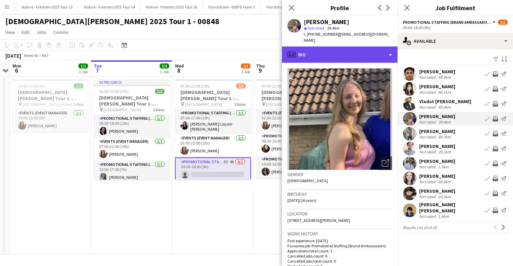
click at [364, 54] on div "profile Bio" at bounding box center [340, 55] width 116 height 16
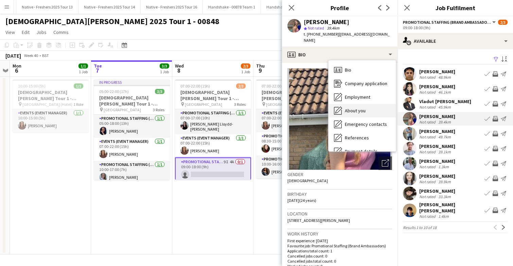
click at [362, 112] on span "About you" at bounding box center [355, 111] width 21 height 6
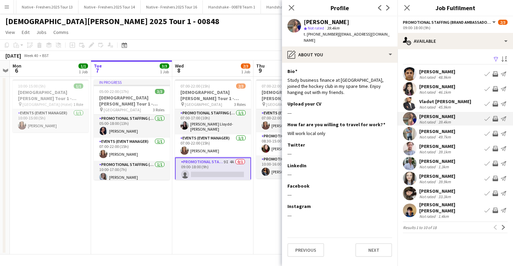
click at [411, 190] on app-user-avatar at bounding box center [410, 194] width 14 height 14
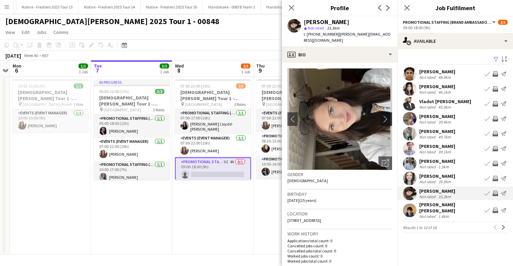
click at [385, 116] on app-icon "chevron-right" at bounding box center [387, 119] width 11 height 7
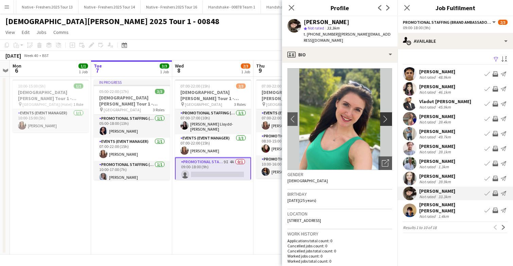
click at [385, 116] on app-icon "chevron-right" at bounding box center [387, 119] width 11 height 7
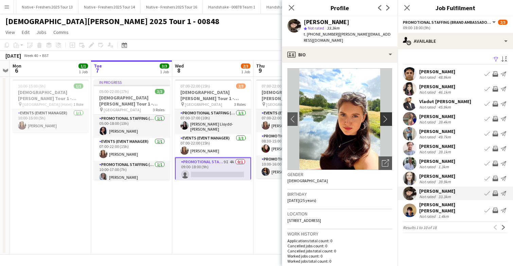
click at [385, 116] on app-icon "chevron-right" at bounding box center [387, 119] width 11 height 7
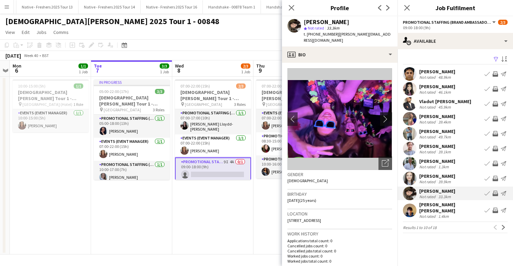
click at [385, 116] on app-icon "chevron-right" at bounding box center [387, 119] width 11 height 7
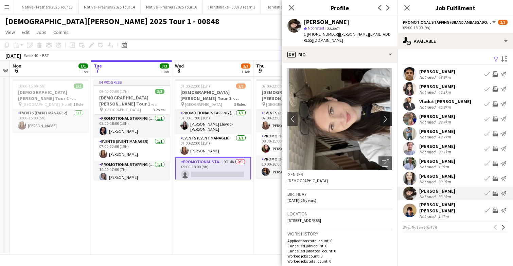
click at [385, 116] on app-icon "chevron-right" at bounding box center [387, 119] width 11 height 7
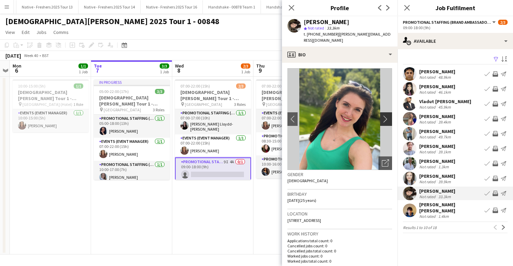
click at [385, 116] on app-icon "chevron-right" at bounding box center [387, 119] width 11 height 7
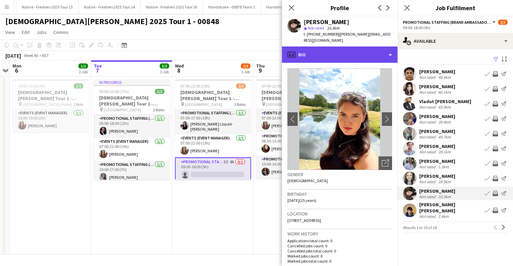
click at [363, 48] on div "profile Bio" at bounding box center [340, 55] width 116 height 16
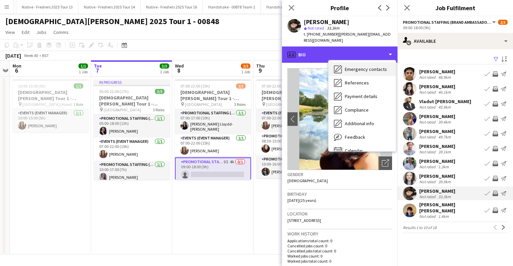
scroll to position [64, 0]
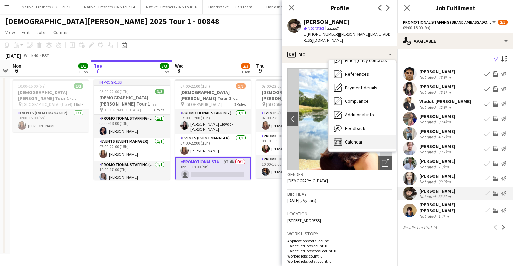
click at [360, 139] on span "Calendar" at bounding box center [354, 142] width 18 height 6
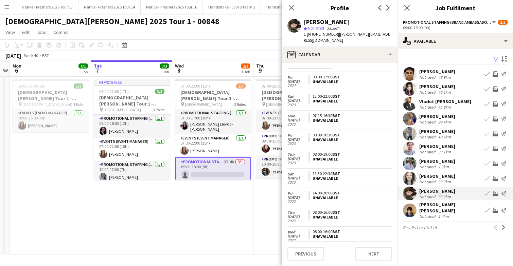
scroll to position [0, 0]
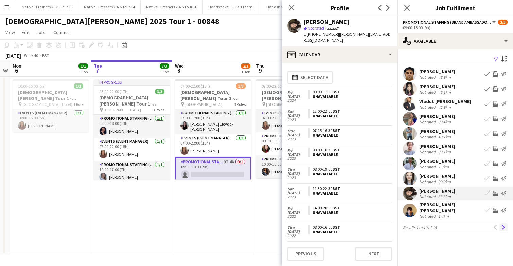
click at [505, 225] on app-icon "Next" at bounding box center [503, 227] width 5 height 5
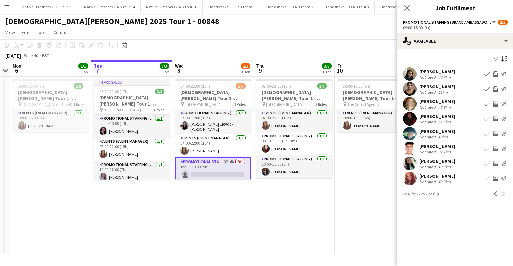
click at [412, 182] on app-user-avatar at bounding box center [410, 179] width 14 height 14
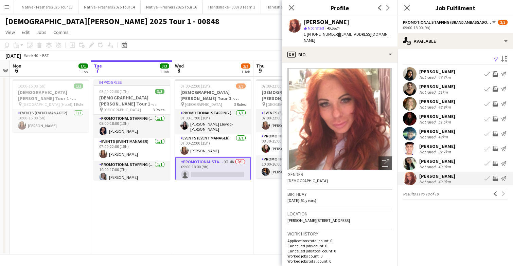
click at [411, 165] on app-user-avatar at bounding box center [410, 164] width 14 height 14
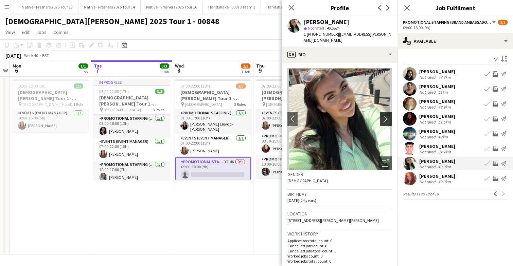
click at [386, 116] on app-icon "chevron-right" at bounding box center [387, 119] width 11 height 7
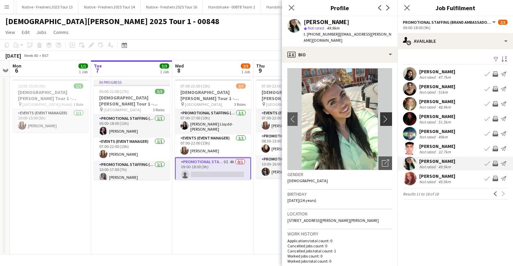
click at [386, 116] on app-icon "chevron-right" at bounding box center [387, 119] width 11 height 7
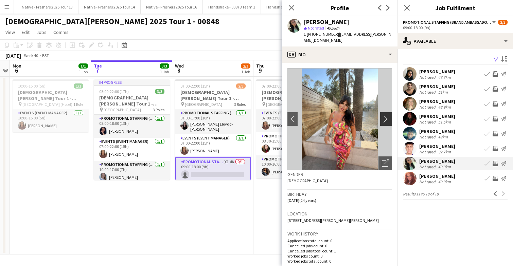
click at [386, 116] on app-icon "chevron-right" at bounding box center [387, 119] width 11 height 7
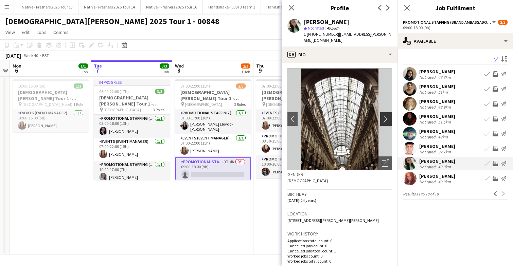
click at [386, 116] on app-icon "chevron-right" at bounding box center [387, 119] width 11 height 7
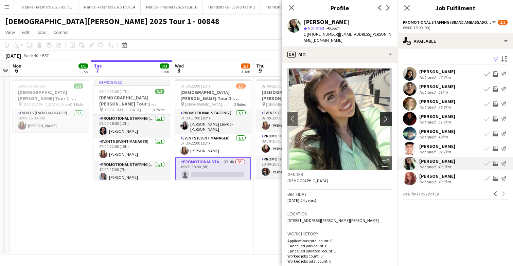
click at [386, 116] on app-icon "chevron-right" at bounding box center [387, 119] width 11 height 7
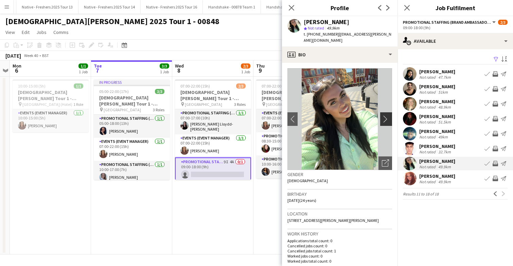
click at [386, 116] on app-icon "chevron-right" at bounding box center [387, 119] width 11 height 7
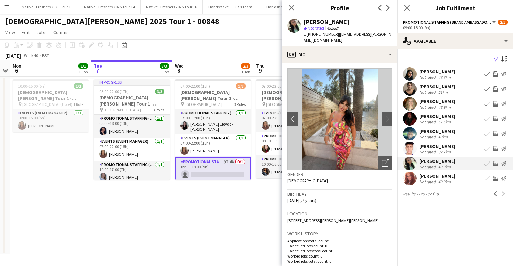
click at [411, 116] on app-user-avatar at bounding box center [410, 119] width 14 height 14
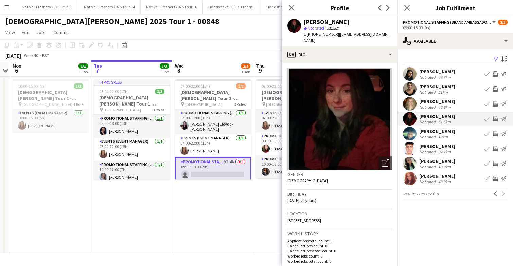
click at [408, 87] on app-user-avatar at bounding box center [410, 89] width 14 height 14
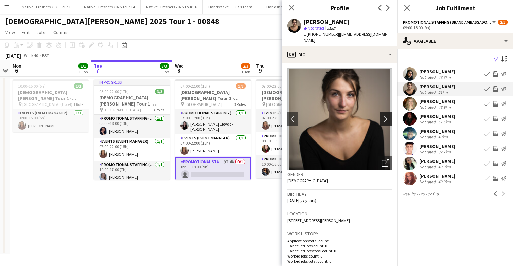
click at [386, 116] on app-icon "chevron-right" at bounding box center [387, 119] width 11 height 7
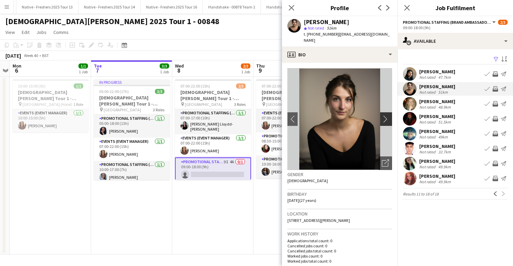
click at [386, 116] on app-icon "chevron-right" at bounding box center [387, 119] width 11 height 7
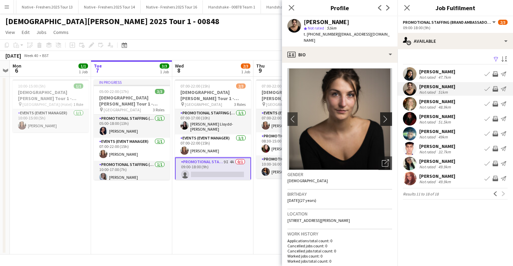
click at [386, 116] on app-icon "chevron-right" at bounding box center [387, 119] width 11 height 7
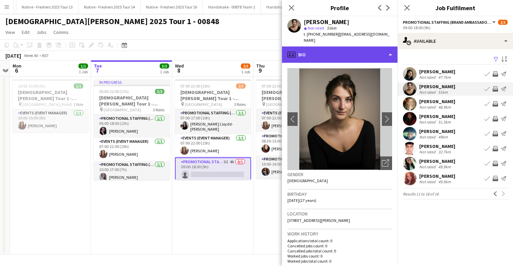
click at [359, 50] on div "profile Bio" at bounding box center [340, 55] width 116 height 16
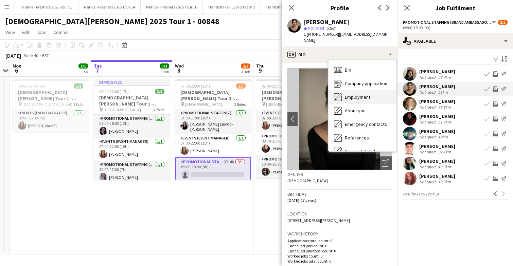
click at [365, 94] on span "Employment" at bounding box center [357, 97] width 25 height 6
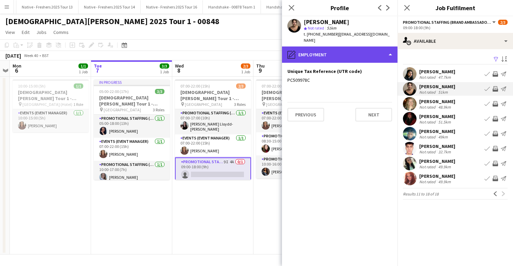
click at [358, 47] on div "pencil4 Employment" at bounding box center [340, 55] width 116 height 16
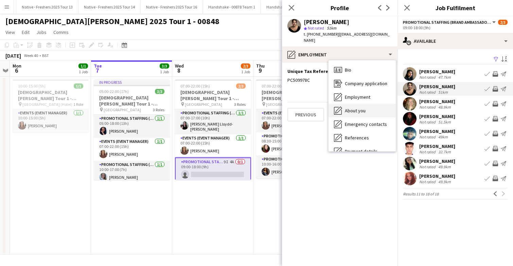
click at [358, 104] on div "About you About you" at bounding box center [362, 111] width 67 height 14
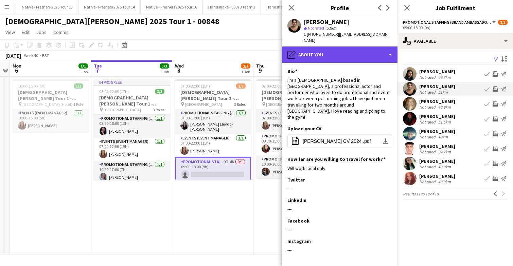
click at [369, 55] on div "pencil4 About you" at bounding box center [340, 55] width 116 height 16
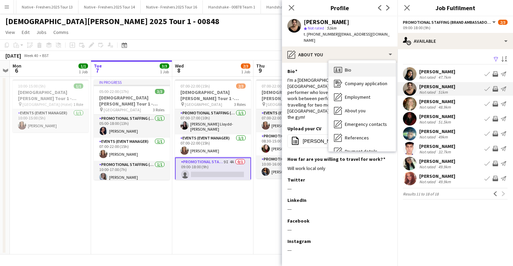
click at [368, 63] on div "Bio Bio" at bounding box center [362, 70] width 67 height 14
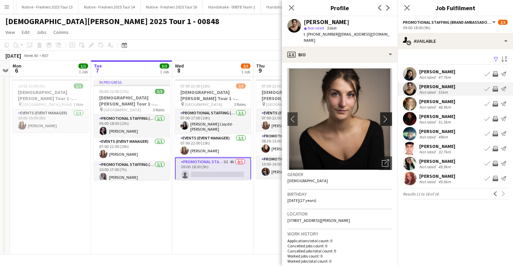
click at [385, 116] on app-icon "chevron-right" at bounding box center [387, 119] width 11 height 7
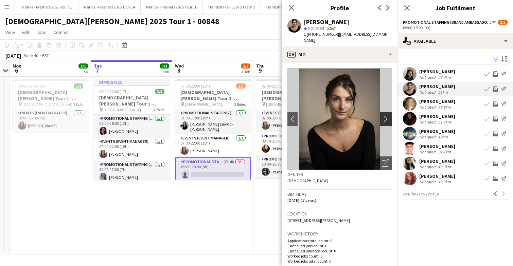
click at [385, 116] on app-icon "chevron-right" at bounding box center [387, 119] width 11 height 7
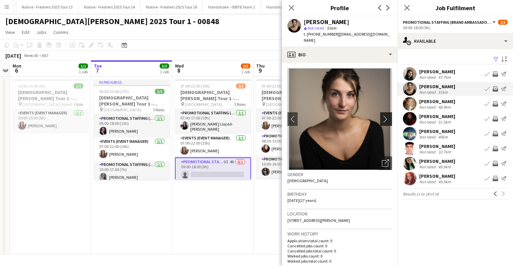
click at [388, 112] on button "chevron-right" at bounding box center [387, 119] width 14 height 14
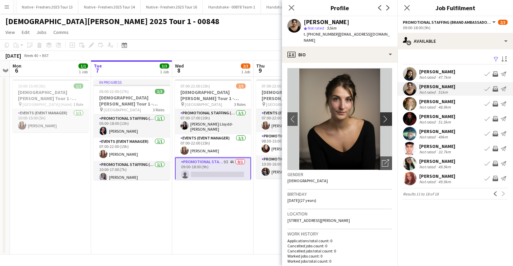
click at [388, 112] on button "chevron-right" at bounding box center [387, 119] width 14 height 14
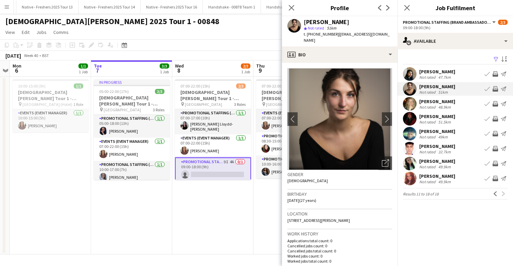
click at [420, 101] on div "[PERSON_NAME]" at bounding box center [437, 102] width 36 height 6
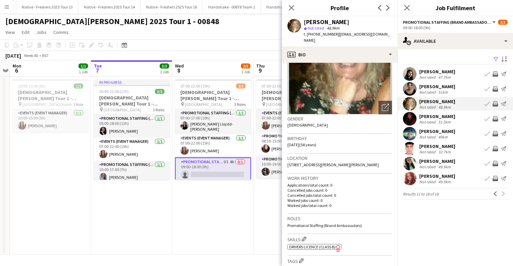
scroll to position [70, 0]
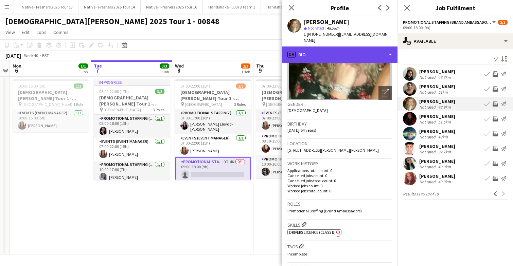
click at [356, 50] on div "profile Bio" at bounding box center [340, 55] width 116 height 16
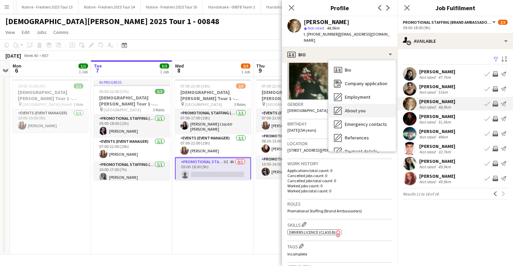
click at [361, 108] on span "About you" at bounding box center [355, 111] width 21 height 6
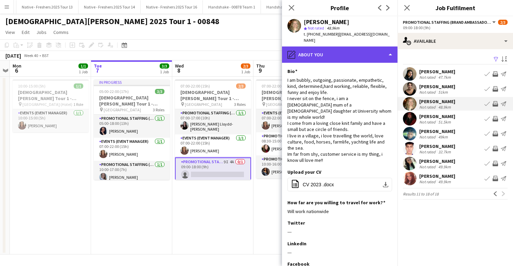
click at [362, 52] on div "pencil4 About you" at bounding box center [340, 55] width 116 height 16
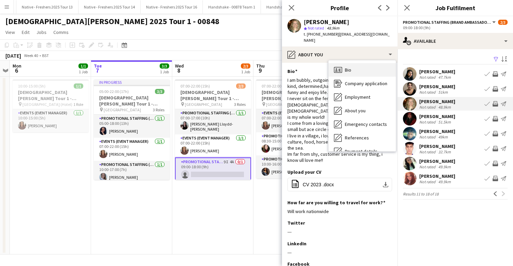
click at [365, 67] on div "Bio Bio" at bounding box center [362, 70] width 67 height 14
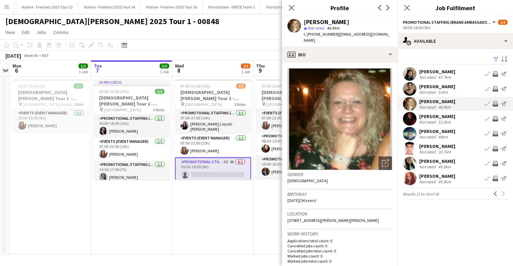
click at [408, 72] on app-user-avatar at bounding box center [410, 74] width 14 height 14
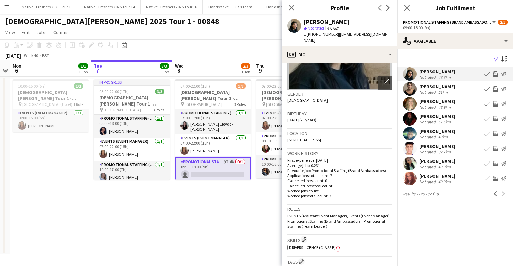
scroll to position [0, 0]
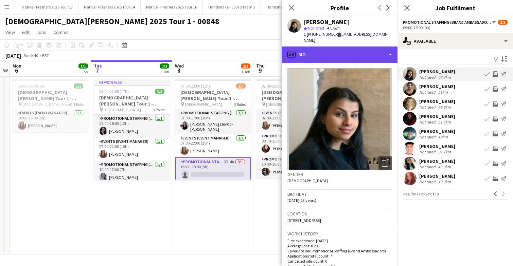
click at [349, 50] on div "profile Bio" at bounding box center [340, 55] width 116 height 16
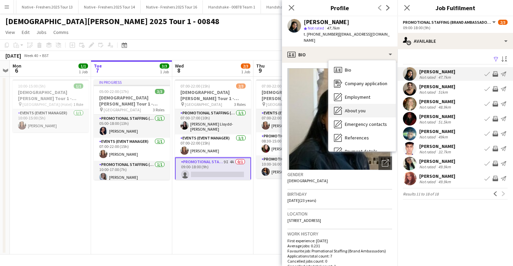
click at [354, 108] on span "About you" at bounding box center [355, 111] width 21 height 6
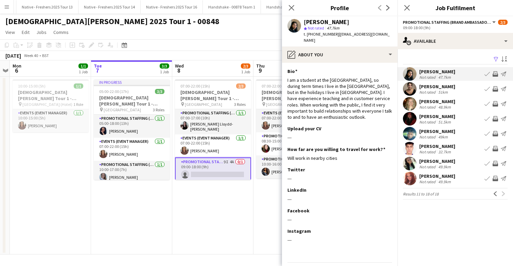
click at [411, 87] on app-user-avatar at bounding box center [410, 89] width 14 height 14
